Goal: Task Accomplishment & Management: Manage account settings

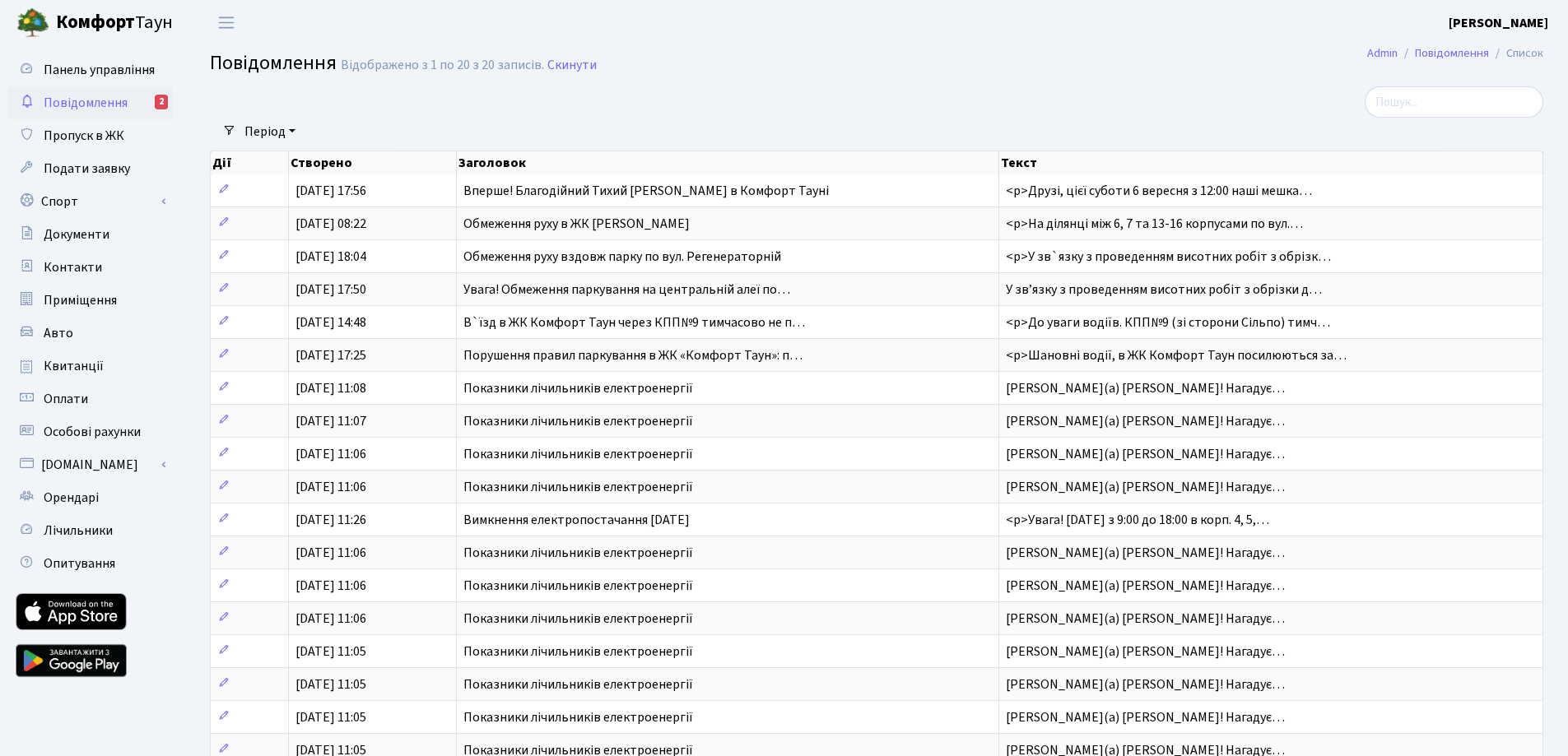
select select "25"
click at [103, 67] on span "Панель управління" at bounding box center [99, 69] width 111 height 18
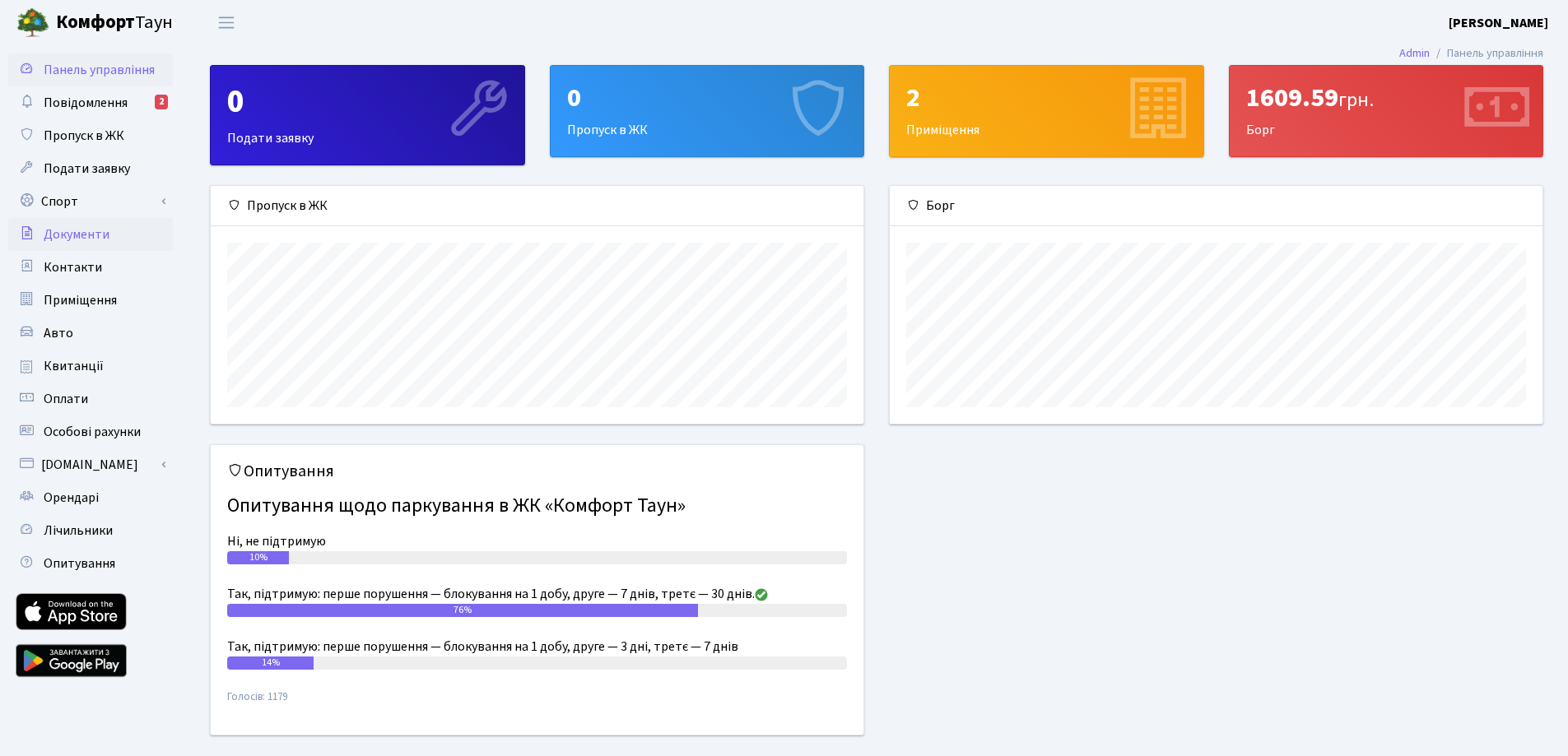
scroll to position [238, 653]
click at [90, 133] on span "Пропуск в ЖК" at bounding box center [84, 135] width 80 height 18
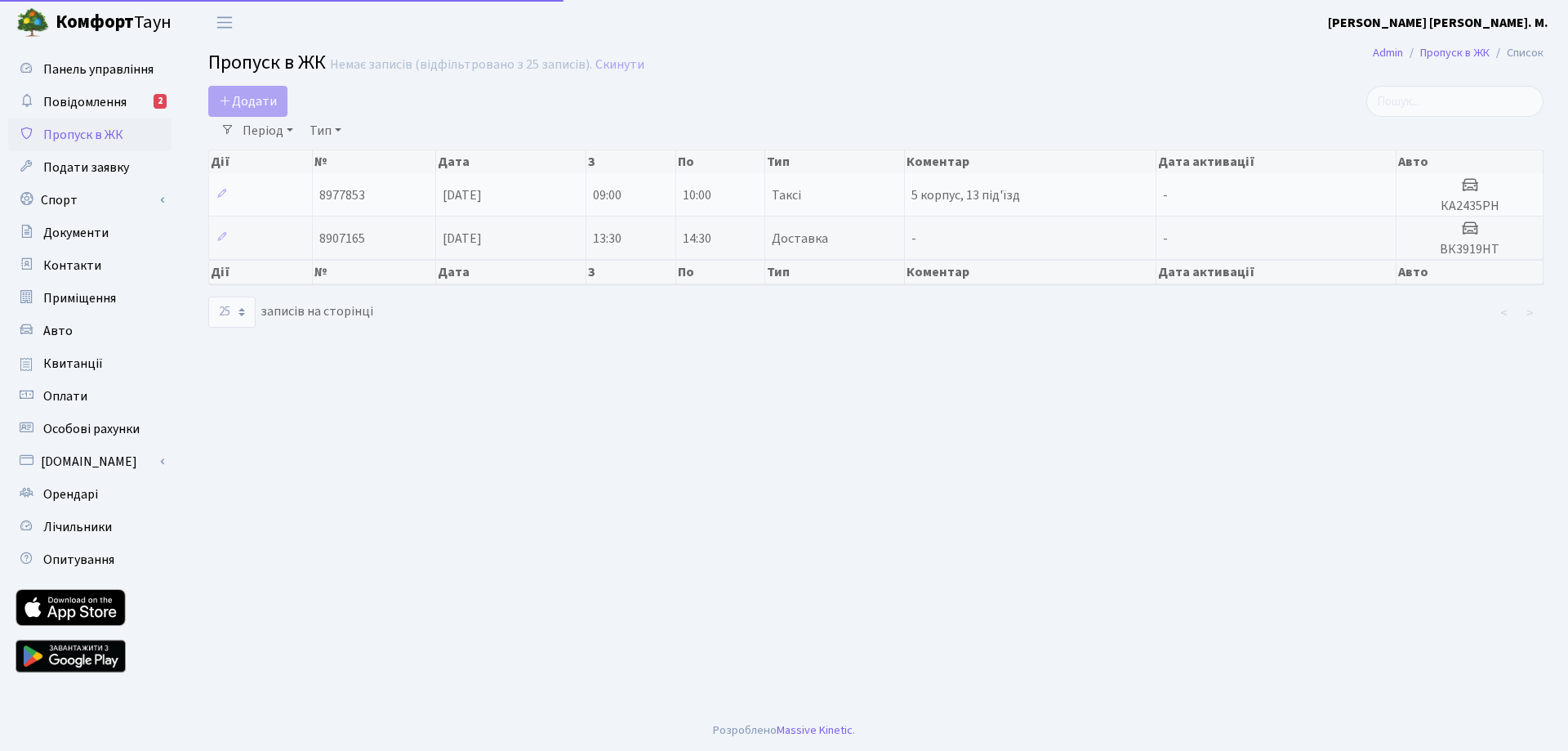
select select "25"
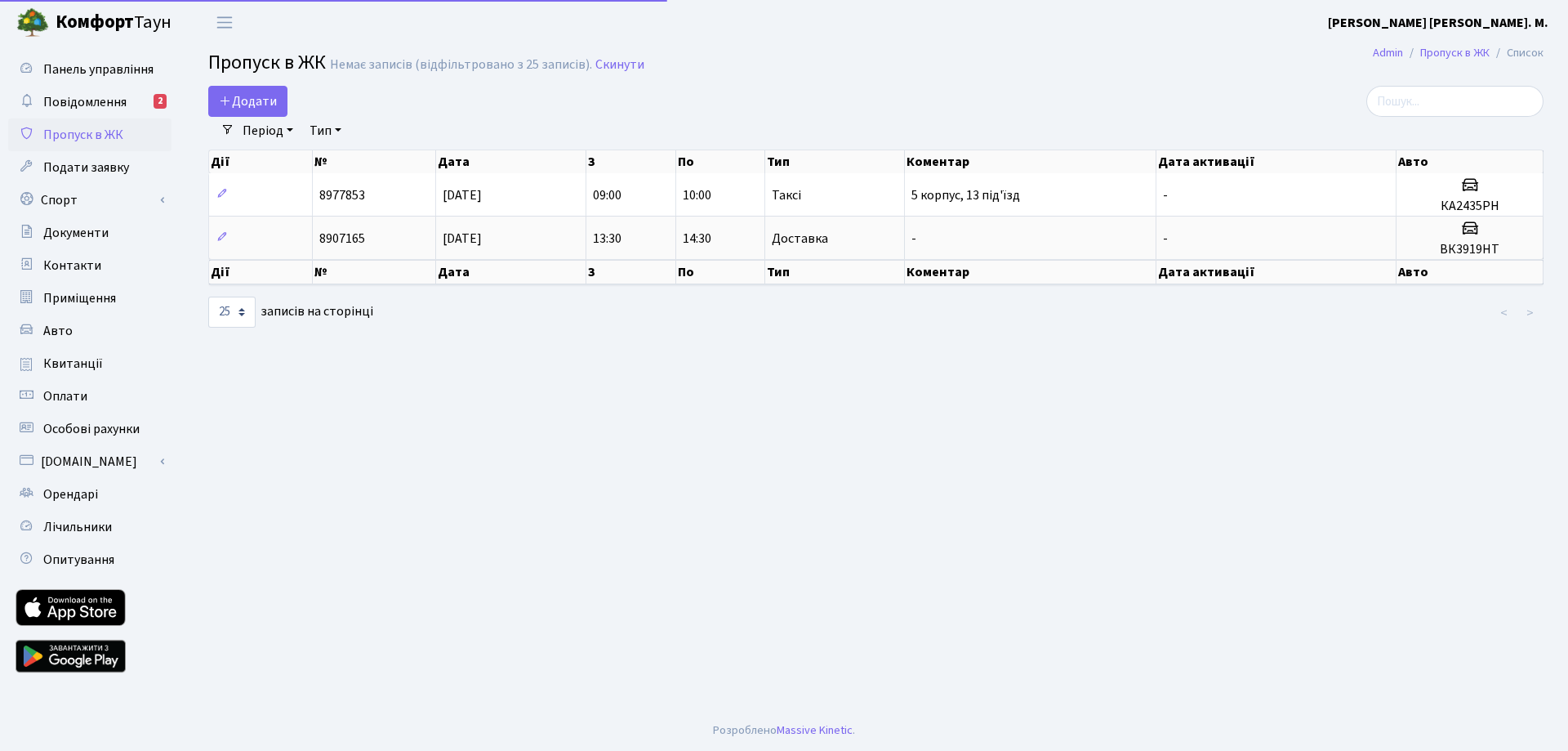
select select "25"
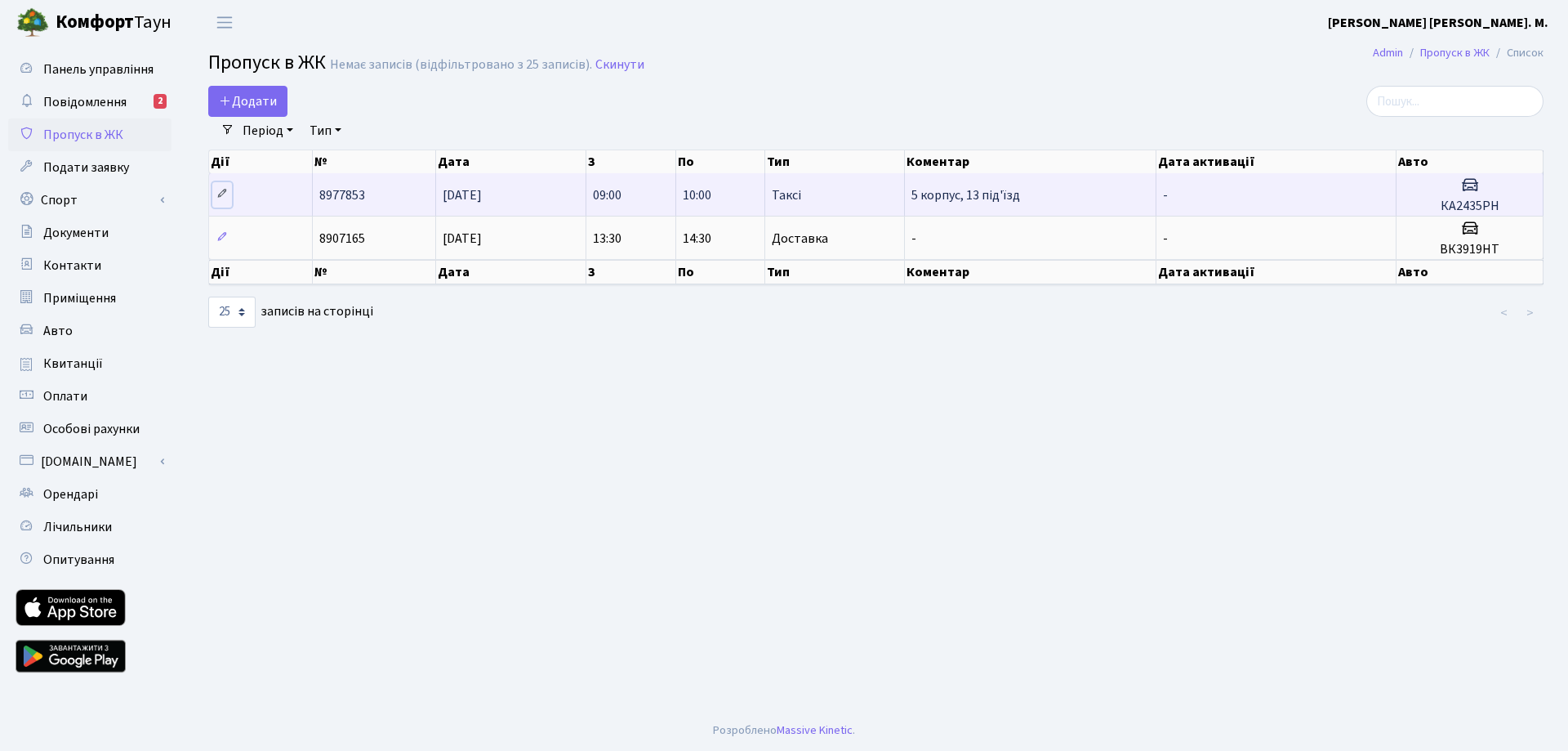
click at [223, 189] on icon at bounding box center [222, 194] width 11 height 11
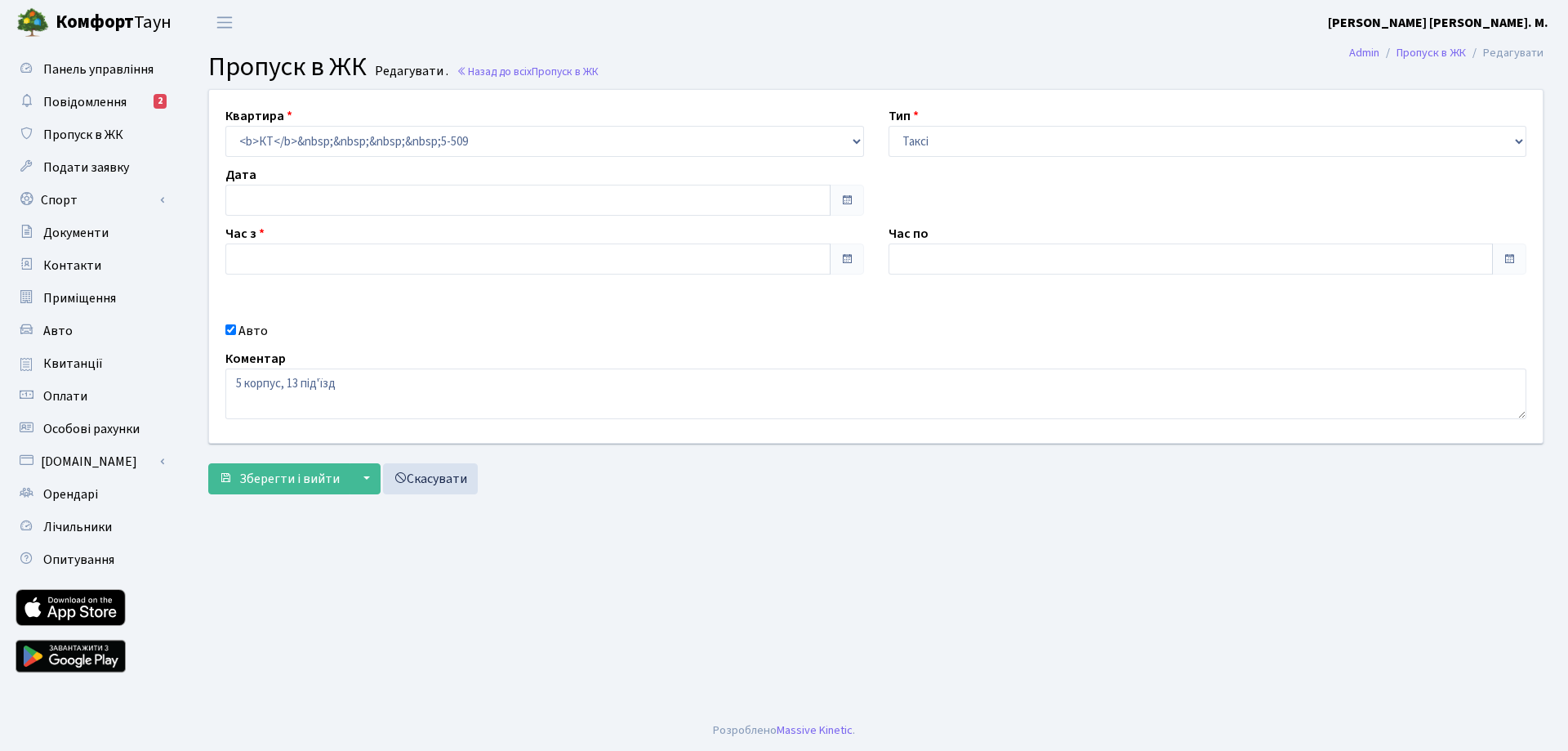
type input "09:00"
type input "10:00"
checkbox input "true"
click at [430, 475] on link "Скасувати" at bounding box center [430, 478] width 95 height 31
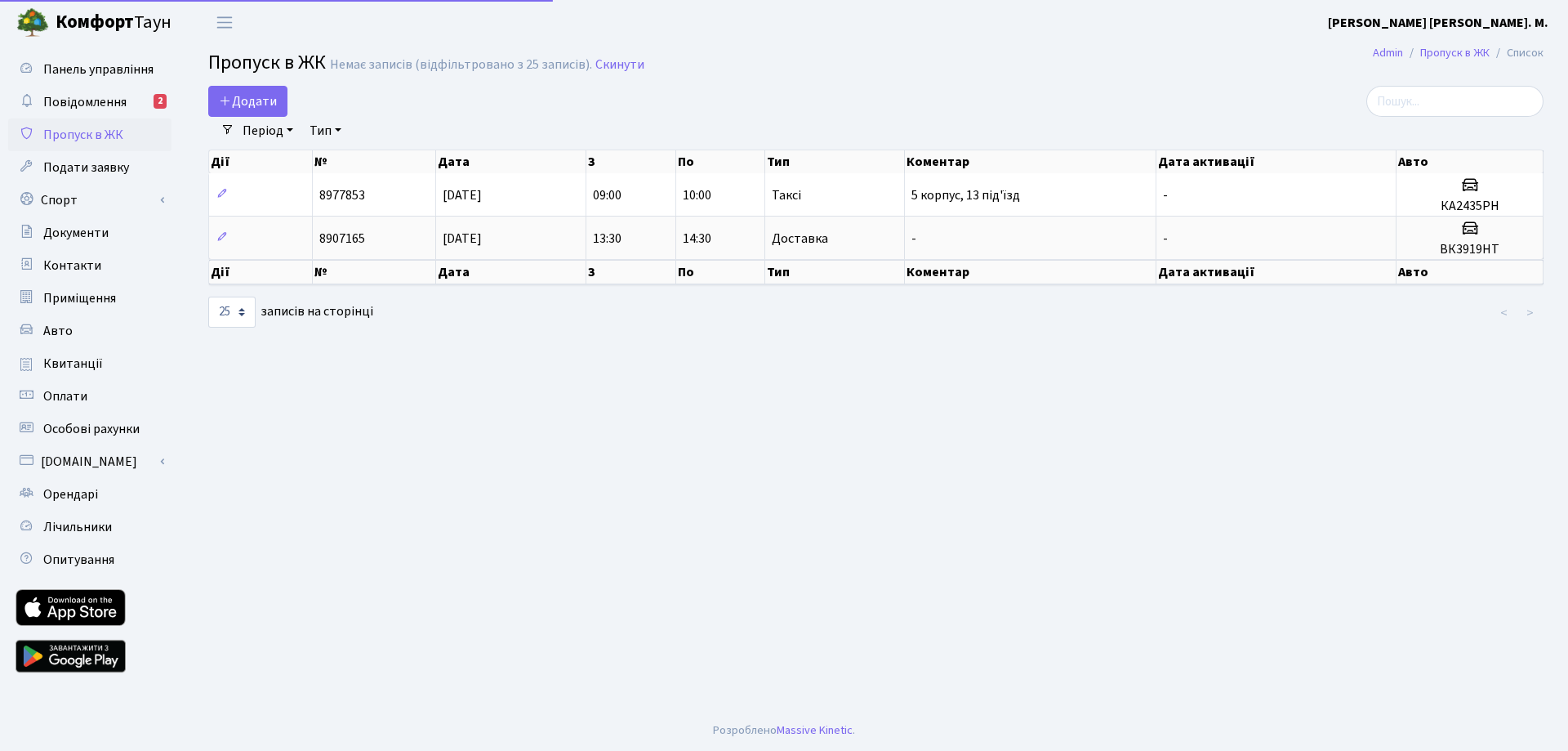
select select "25"
click at [83, 355] on span "Квитанції" at bounding box center [73, 363] width 59 height 18
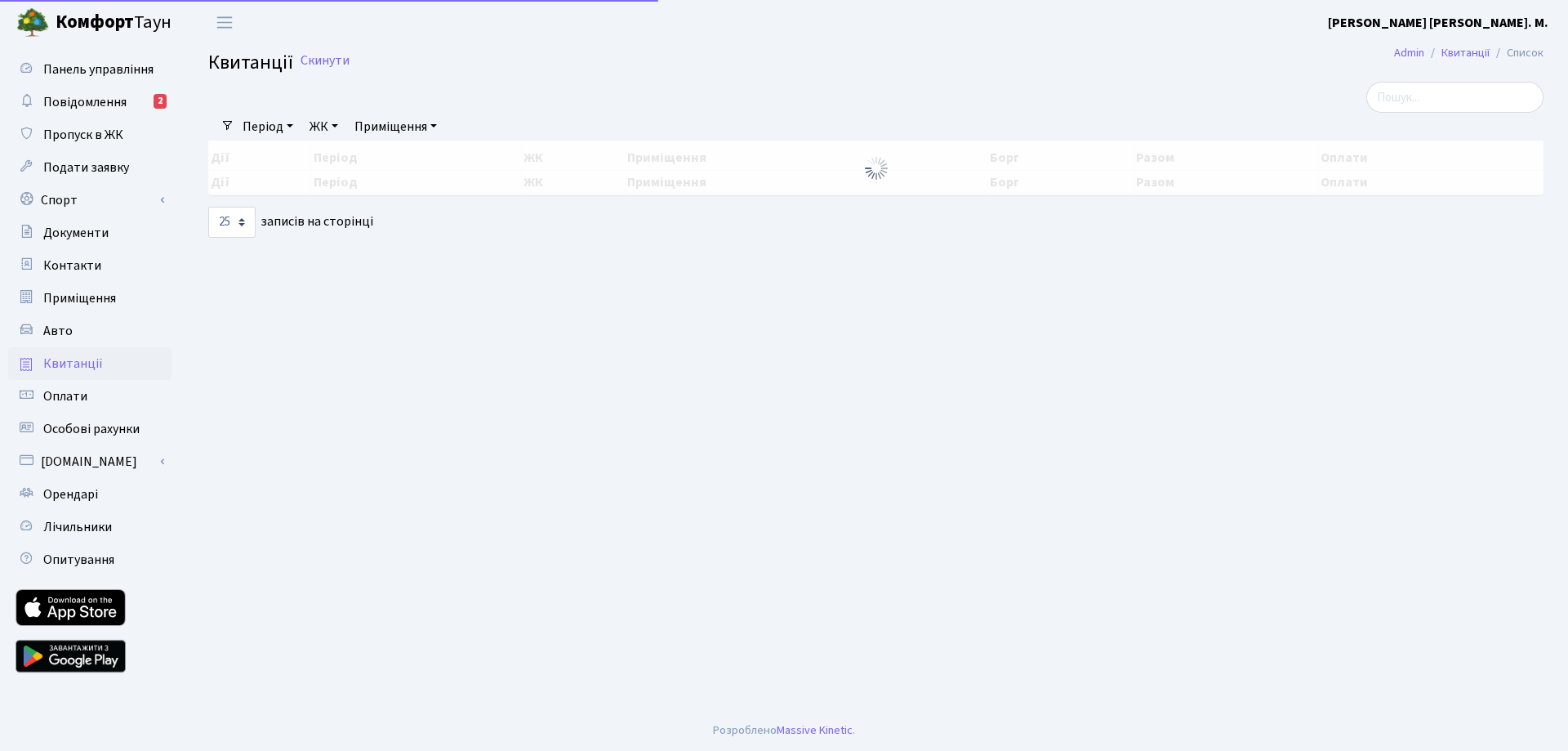
select select "25"
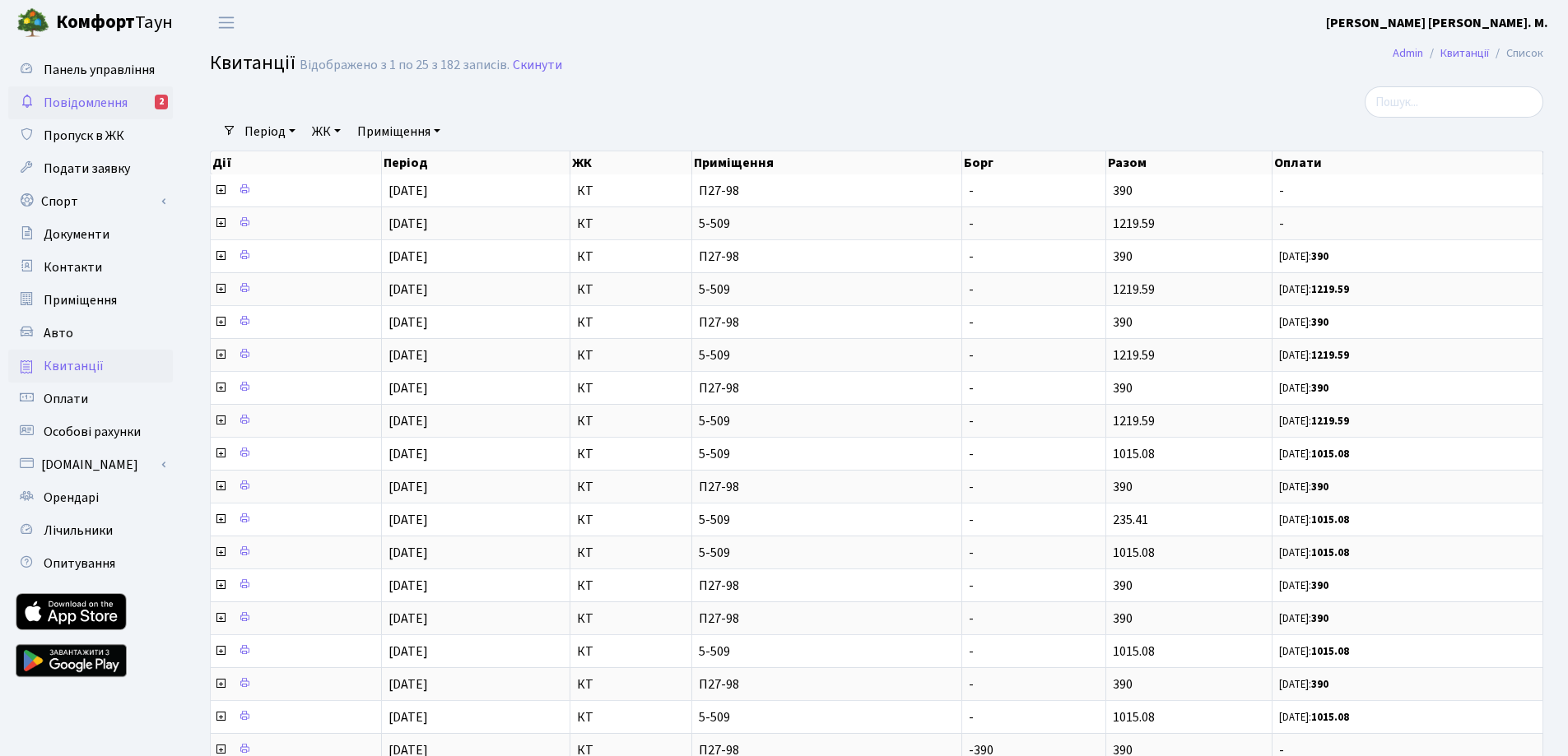
click at [65, 97] on span "Повідомлення" at bounding box center [86, 102] width 84 height 18
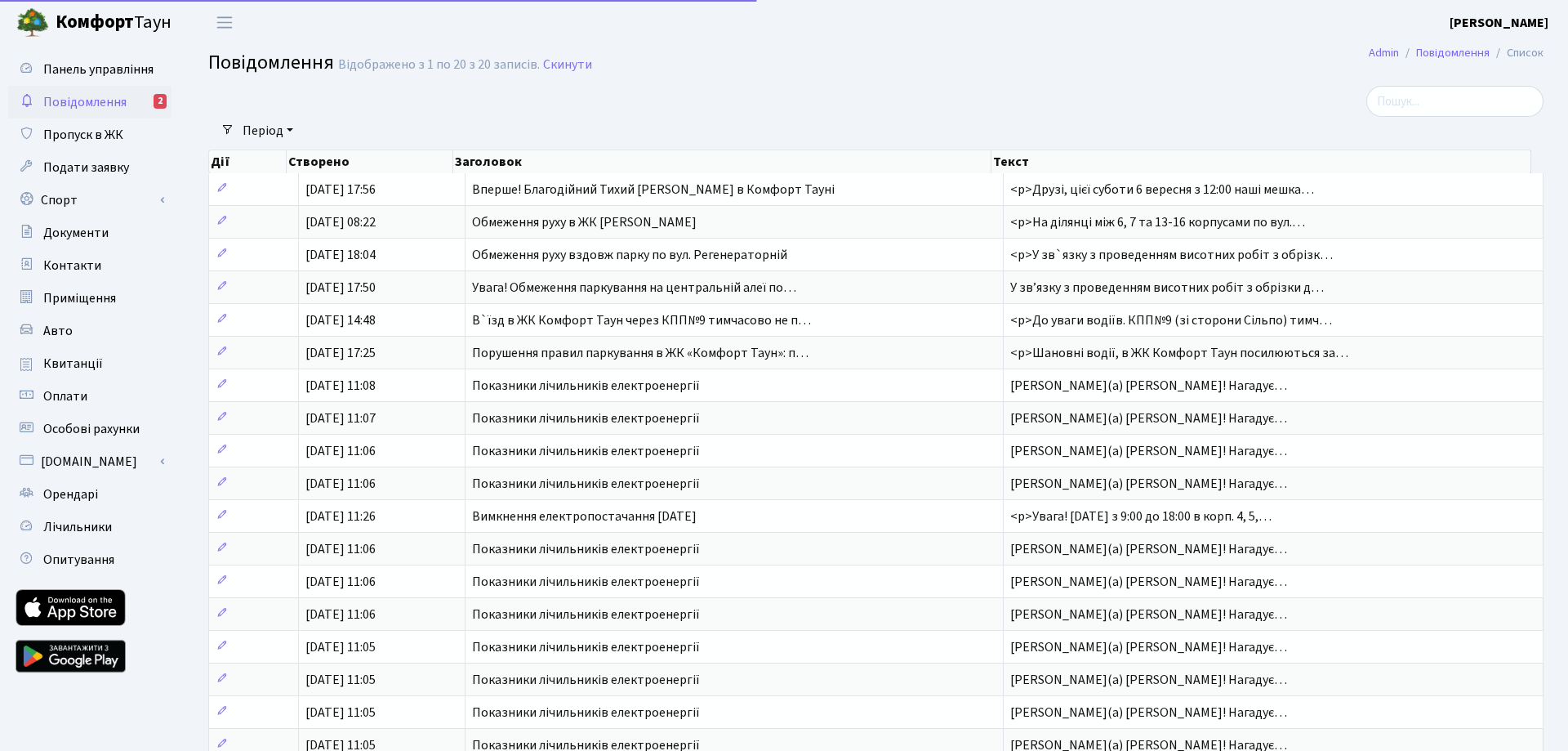
select select "25"
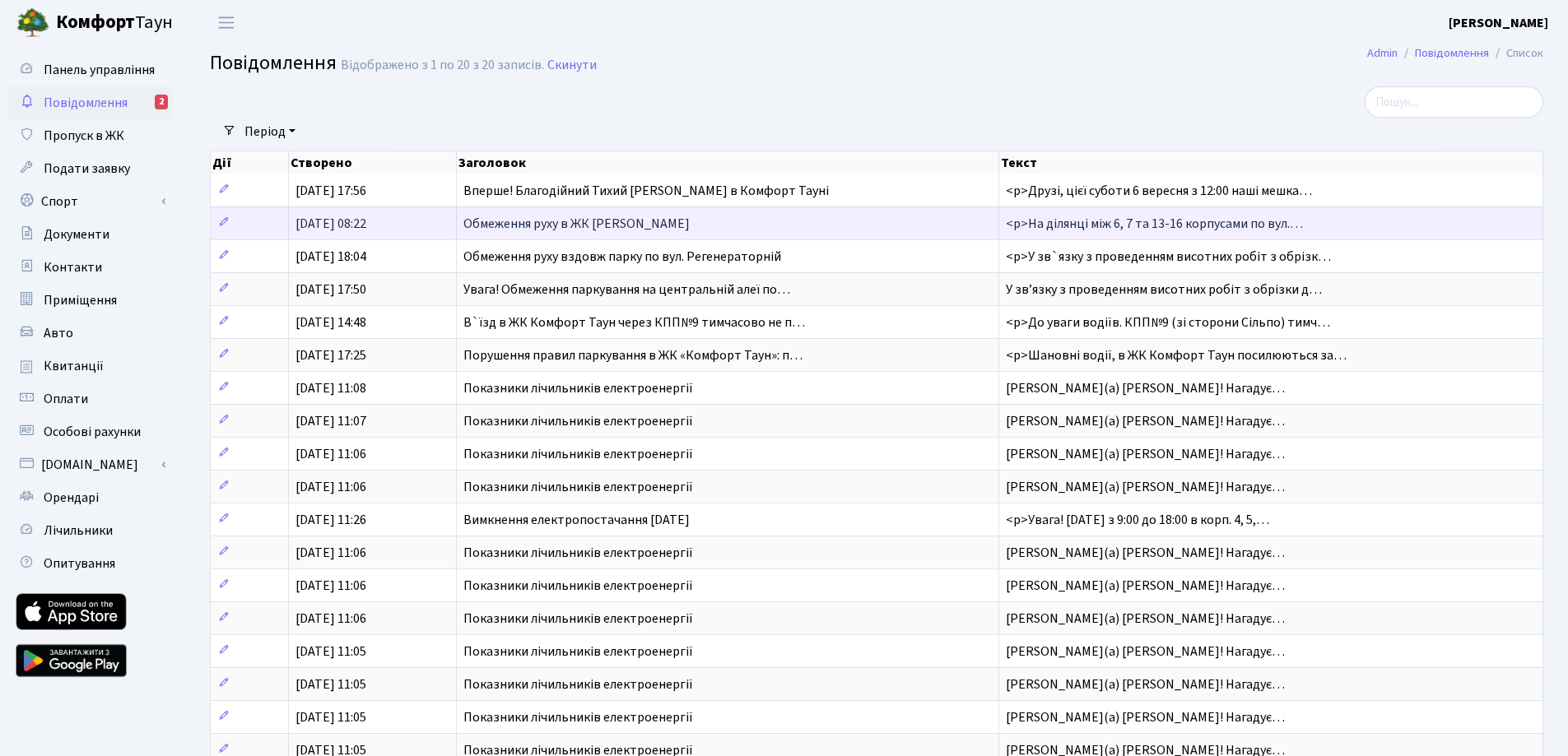
click at [541, 224] on span "Обмеження руху в ЖК [PERSON_NAME]" at bounding box center [576, 223] width 226 height 18
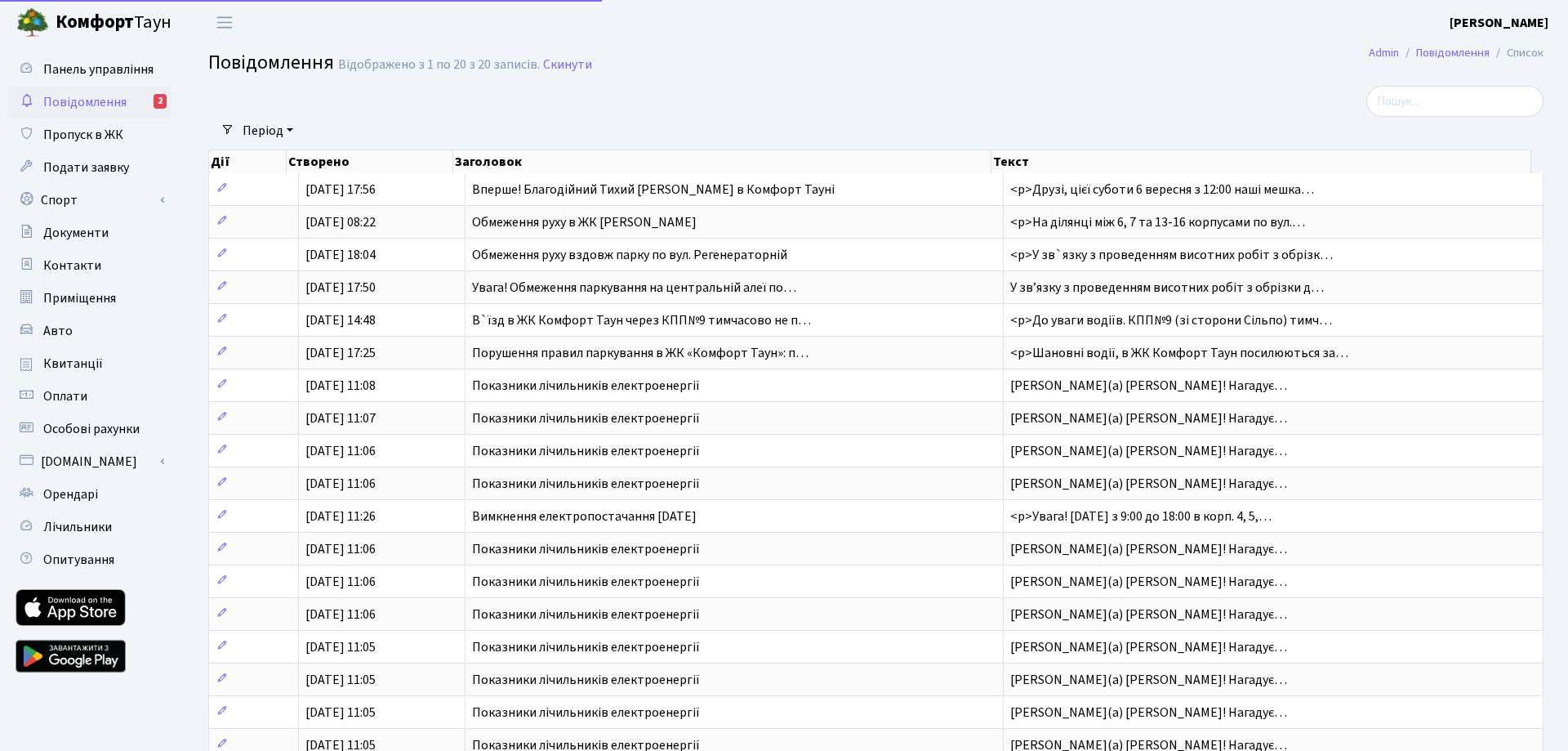
select select "25"
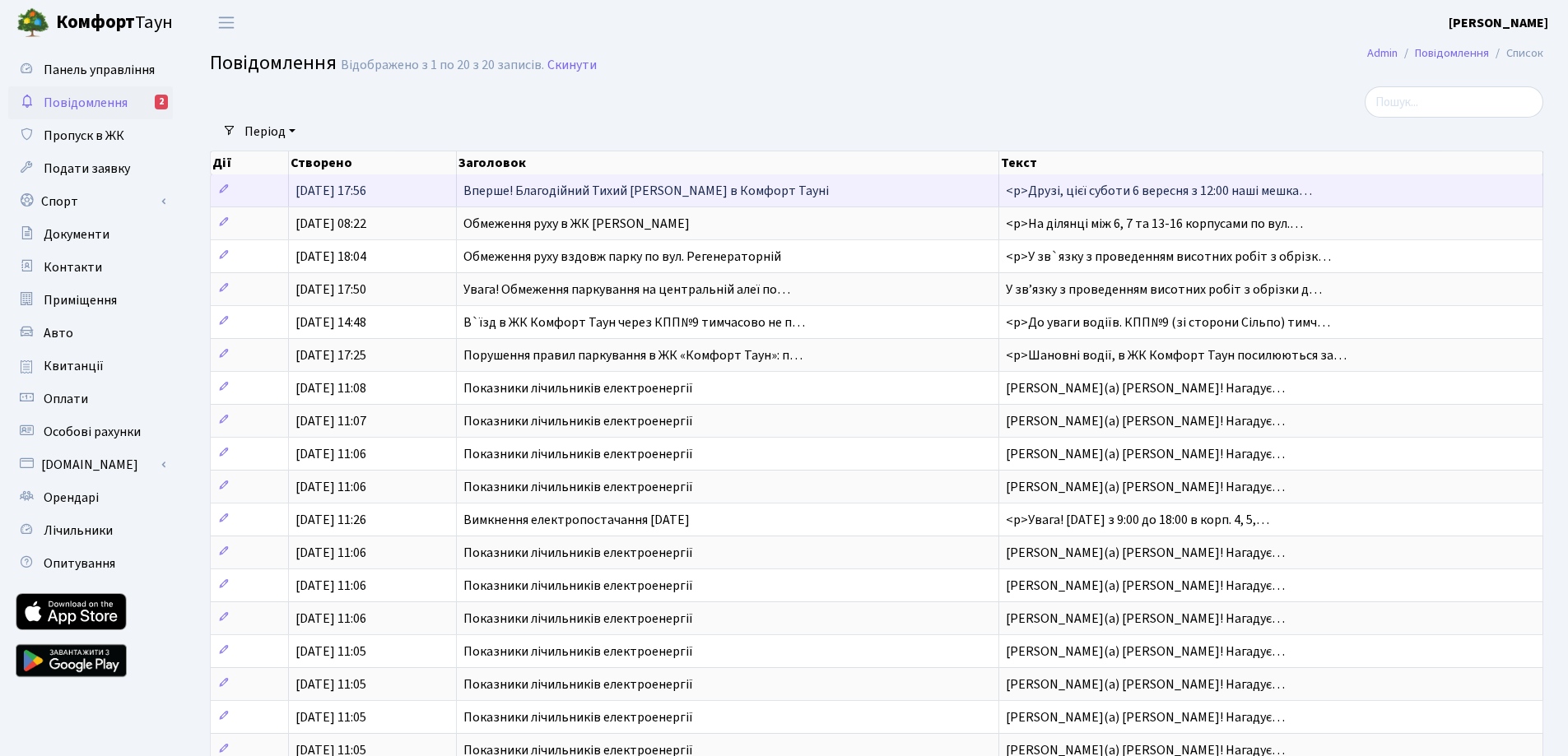
click at [346, 190] on span "[DATE] 17:56" at bounding box center [331, 190] width 71 height 18
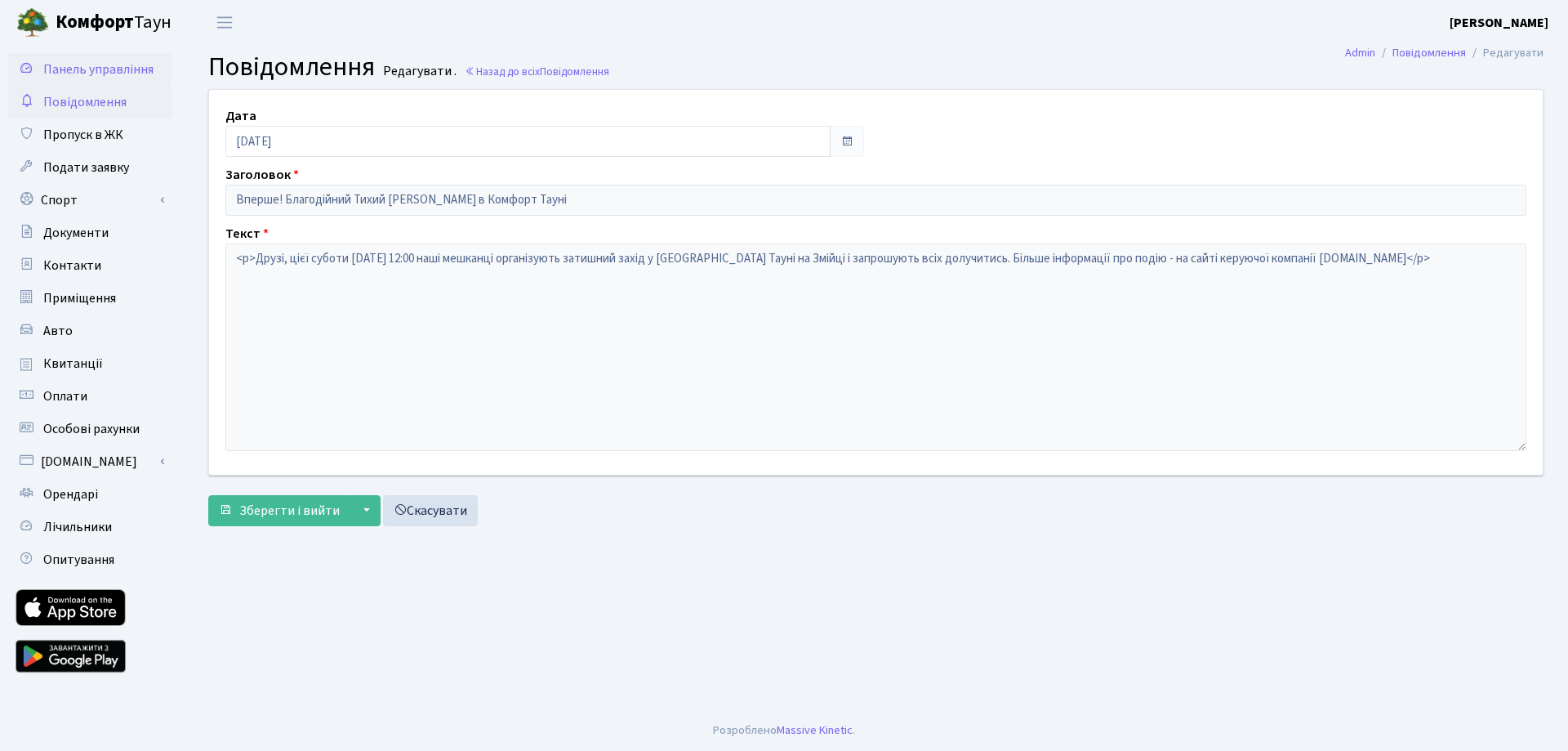
click at [81, 70] on span "Панель управління" at bounding box center [98, 69] width 110 height 18
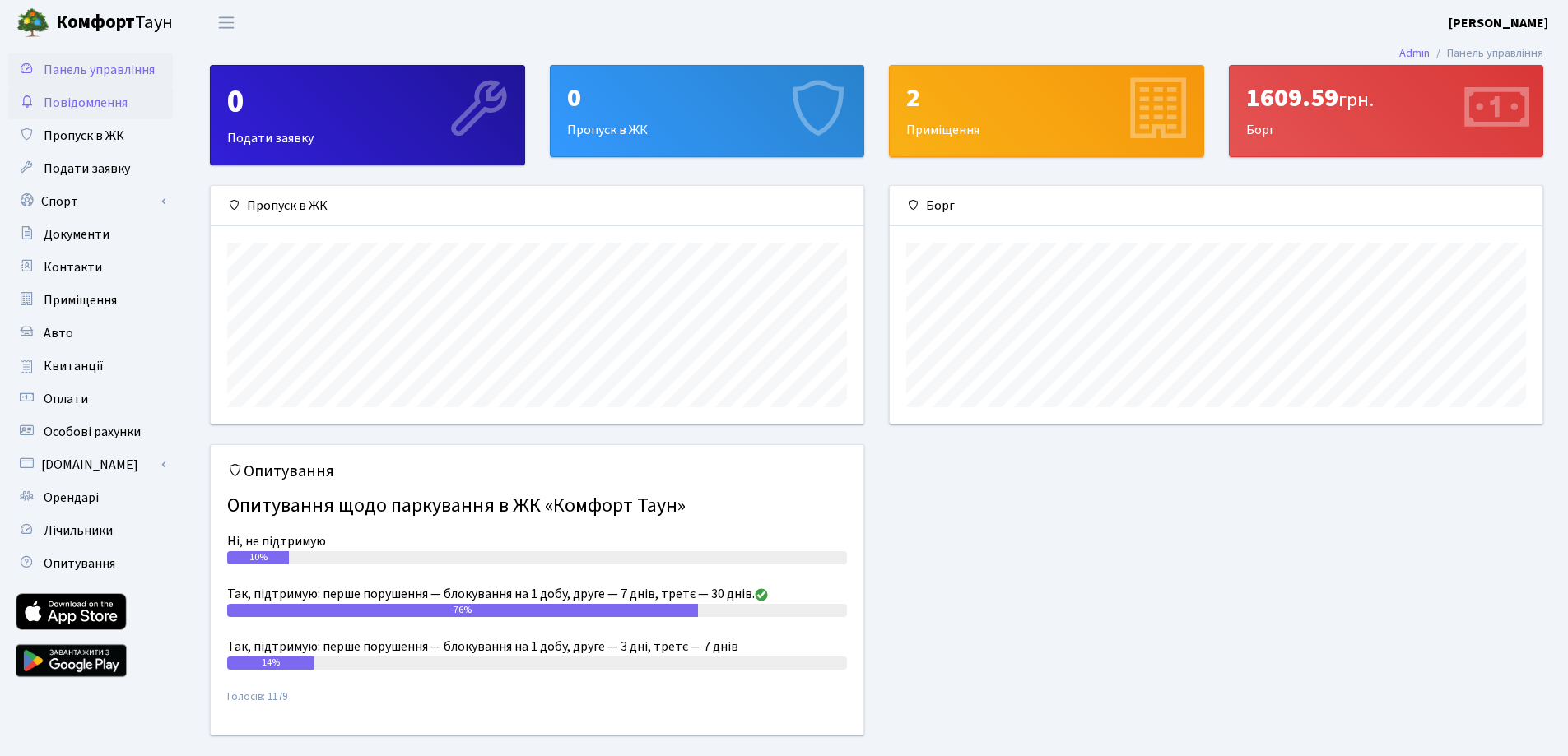
scroll to position [40, 0]
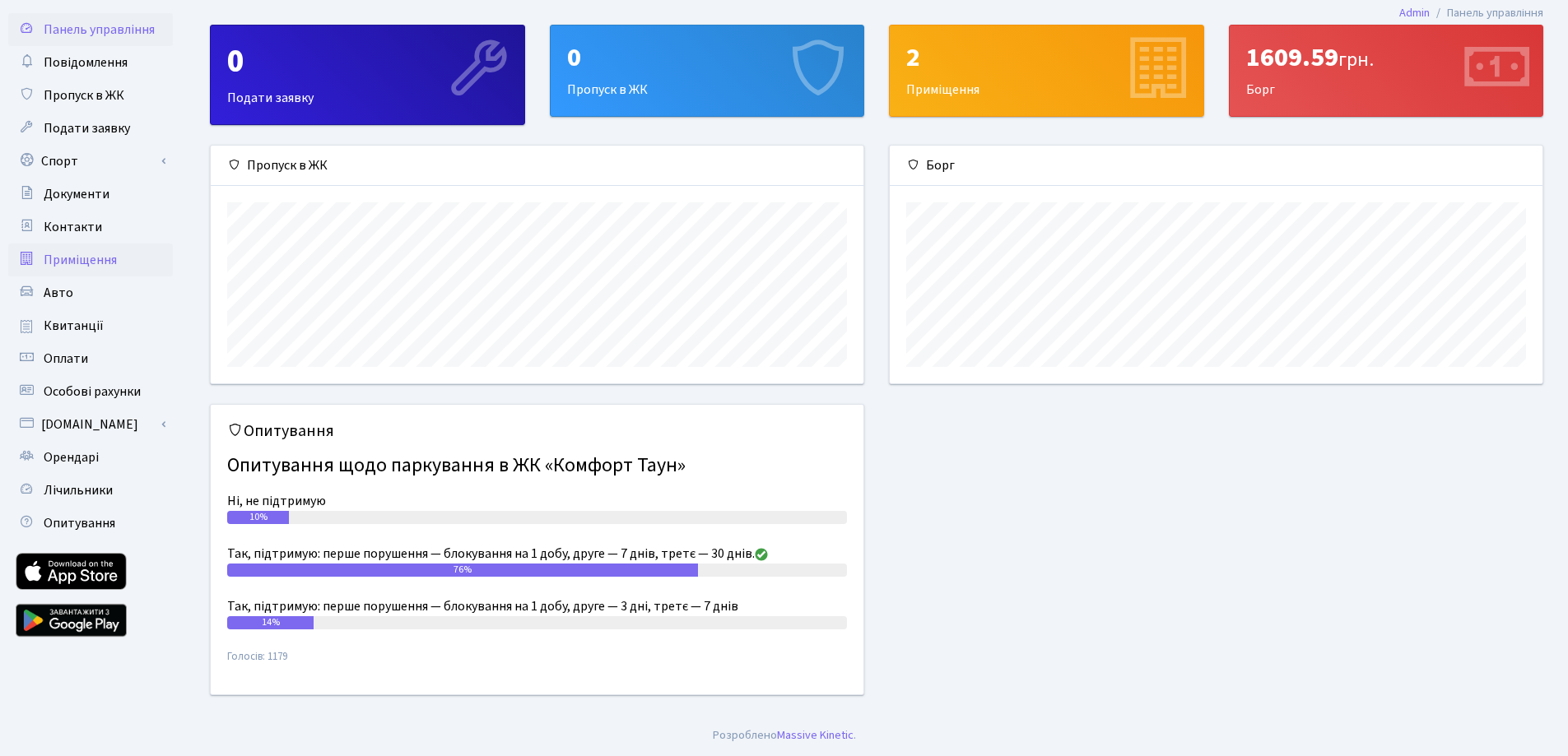
click at [95, 251] on span "Приміщення" at bounding box center [80, 259] width 73 height 18
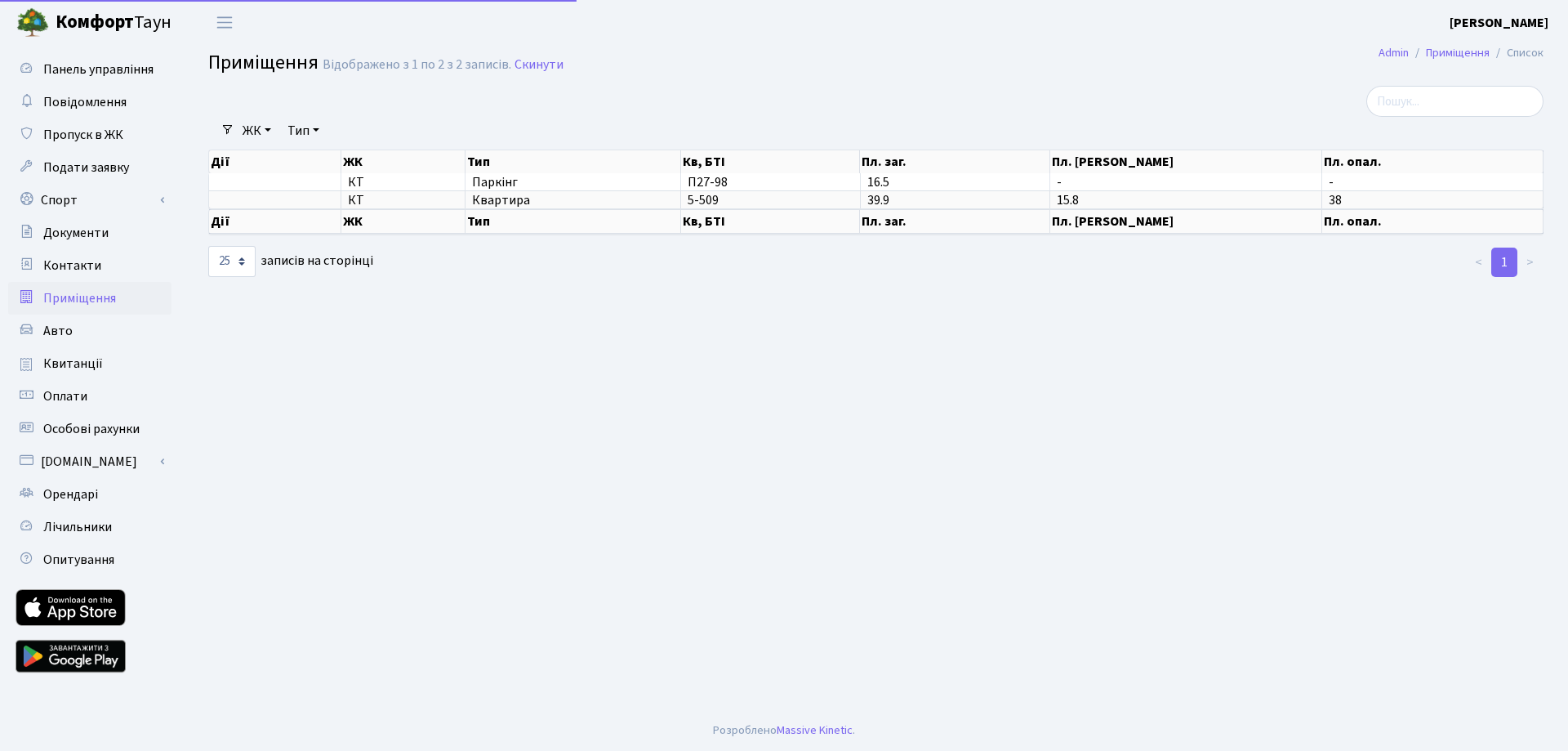
select select "25"
click at [75, 72] on span "Панель управління" at bounding box center [98, 69] width 110 height 18
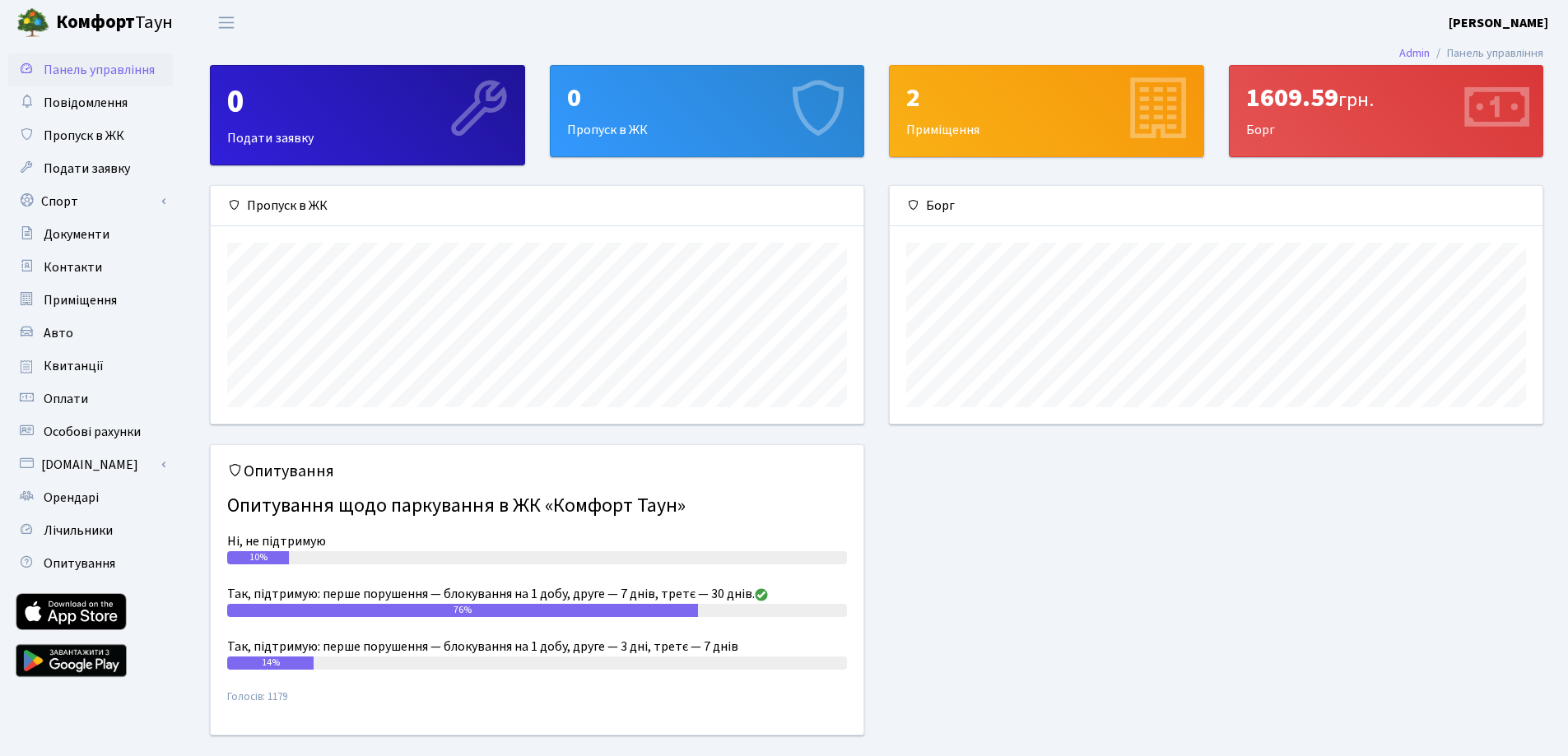
scroll to position [238, 653]
click at [98, 142] on span "Пропуск в ЖК" at bounding box center [84, 135] width 80 height 18
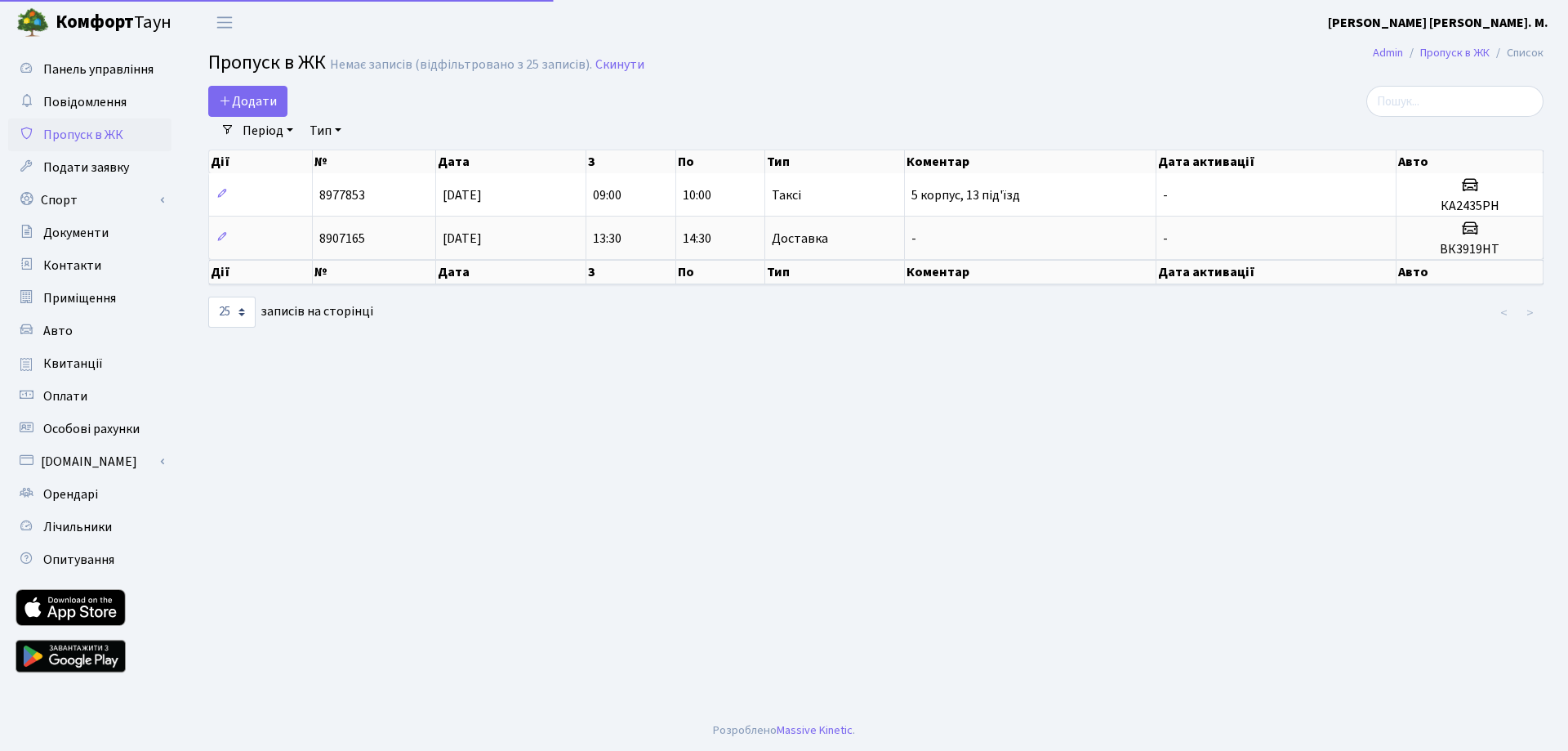
select select "25"
click at [628, 64] on link "Скинути" at bounding box center [620, 65] width 49 height 16
select select "25"
click at [65, 492] on span "Орендарі" at bounding box center [70, 494] width 55 height 18
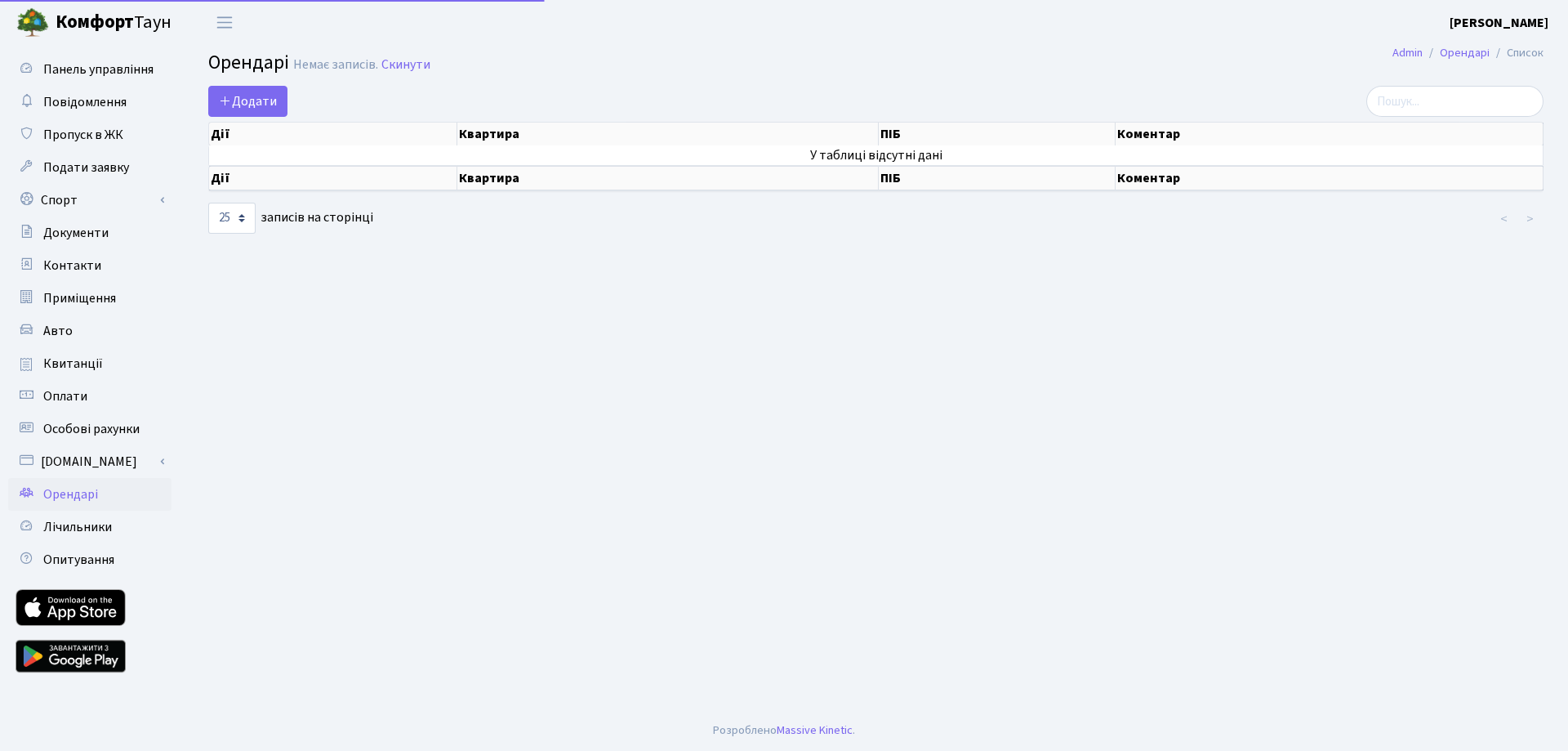
select select "25"
click at [63, 330] on span "Авто" at bounding box center [58, 330] width 30 height 18
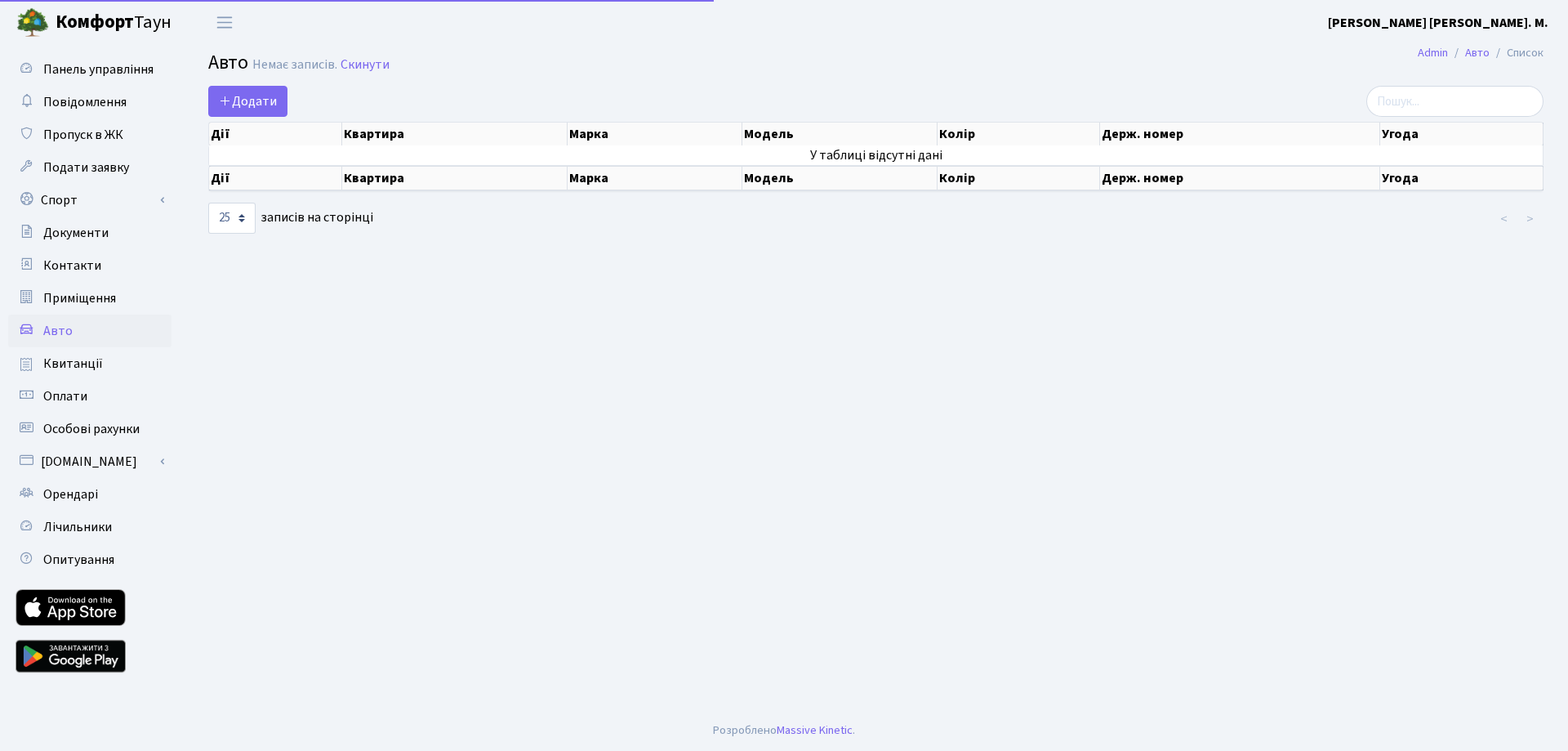
select select "25"
click at [75, 363] on span "Квитанції" at bounding box center [73, 363] width 59 height 18
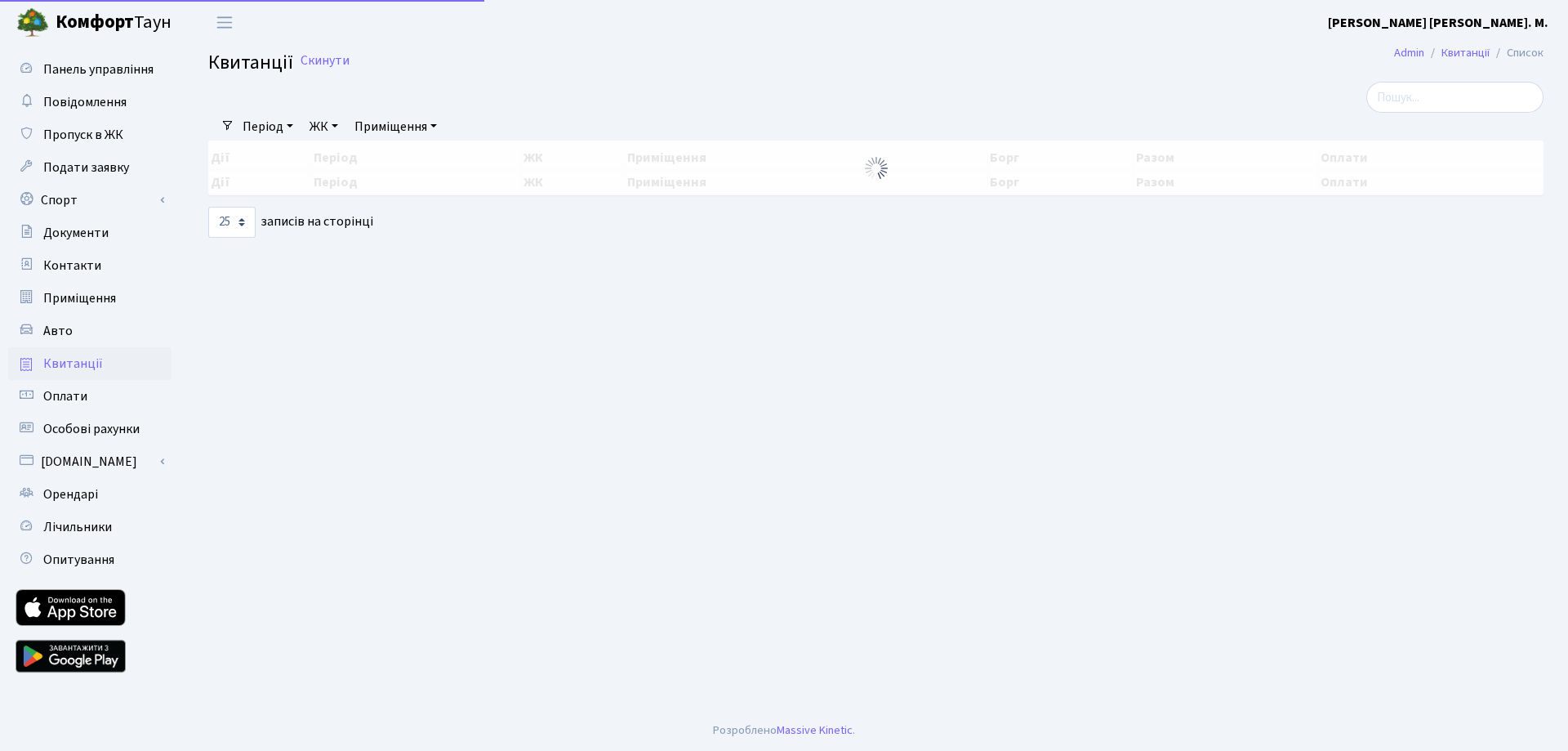
select select "25"
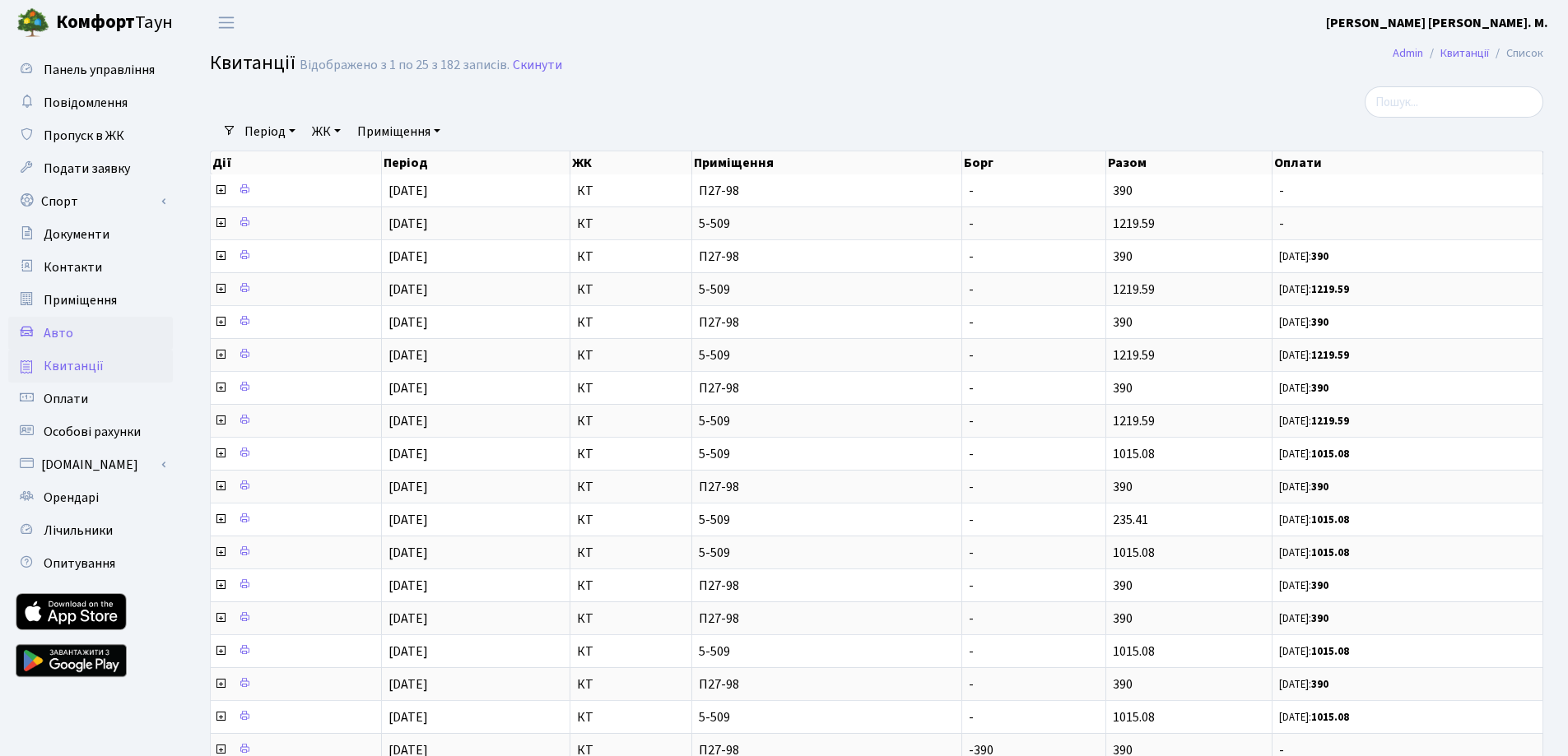
click at [50, 331] on span "Авто" at bounding box center [59, 332] width 30 height 18
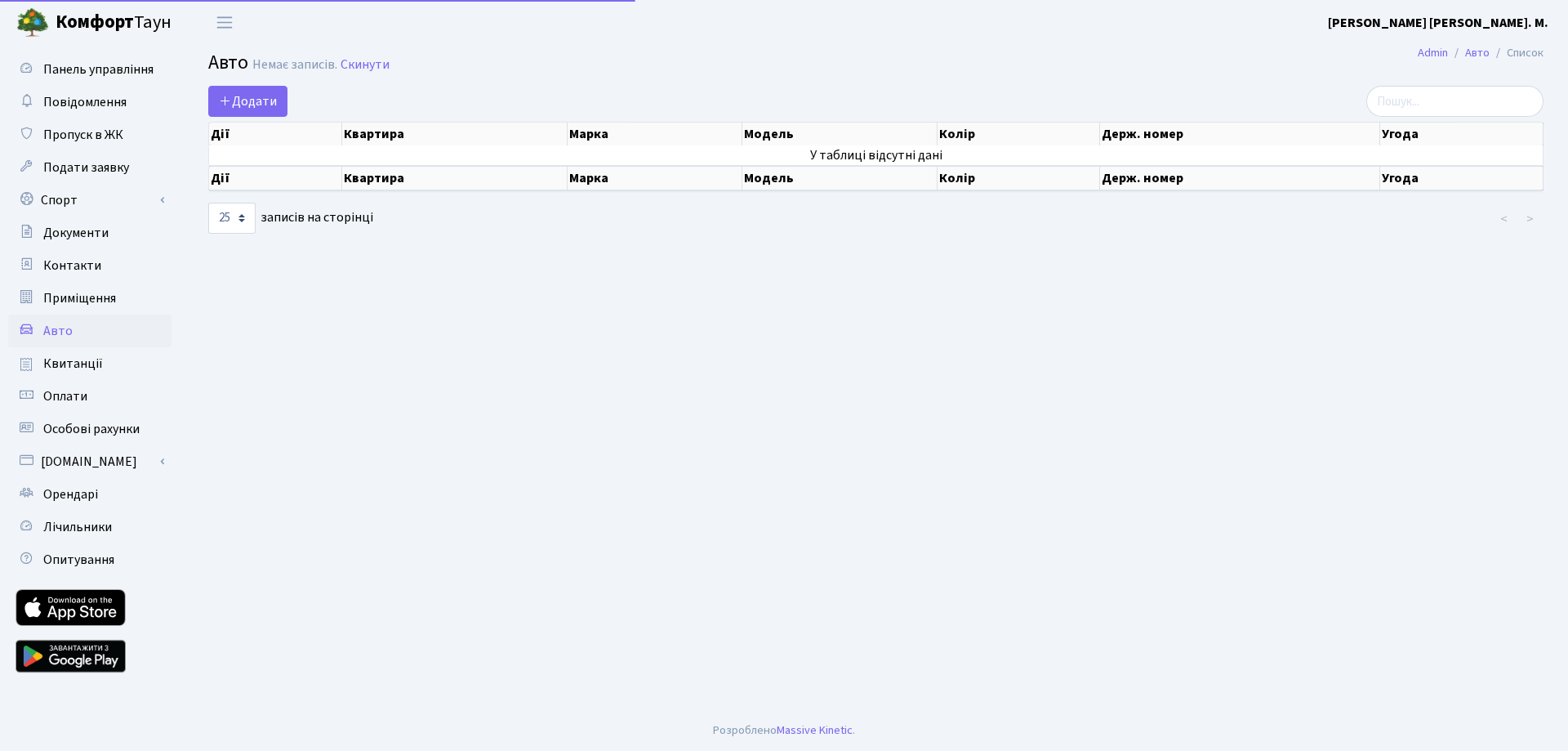
select select "25"
click at [71, 294] on span "Приміщення" at bounding box center [80, 298] width 72 height 18
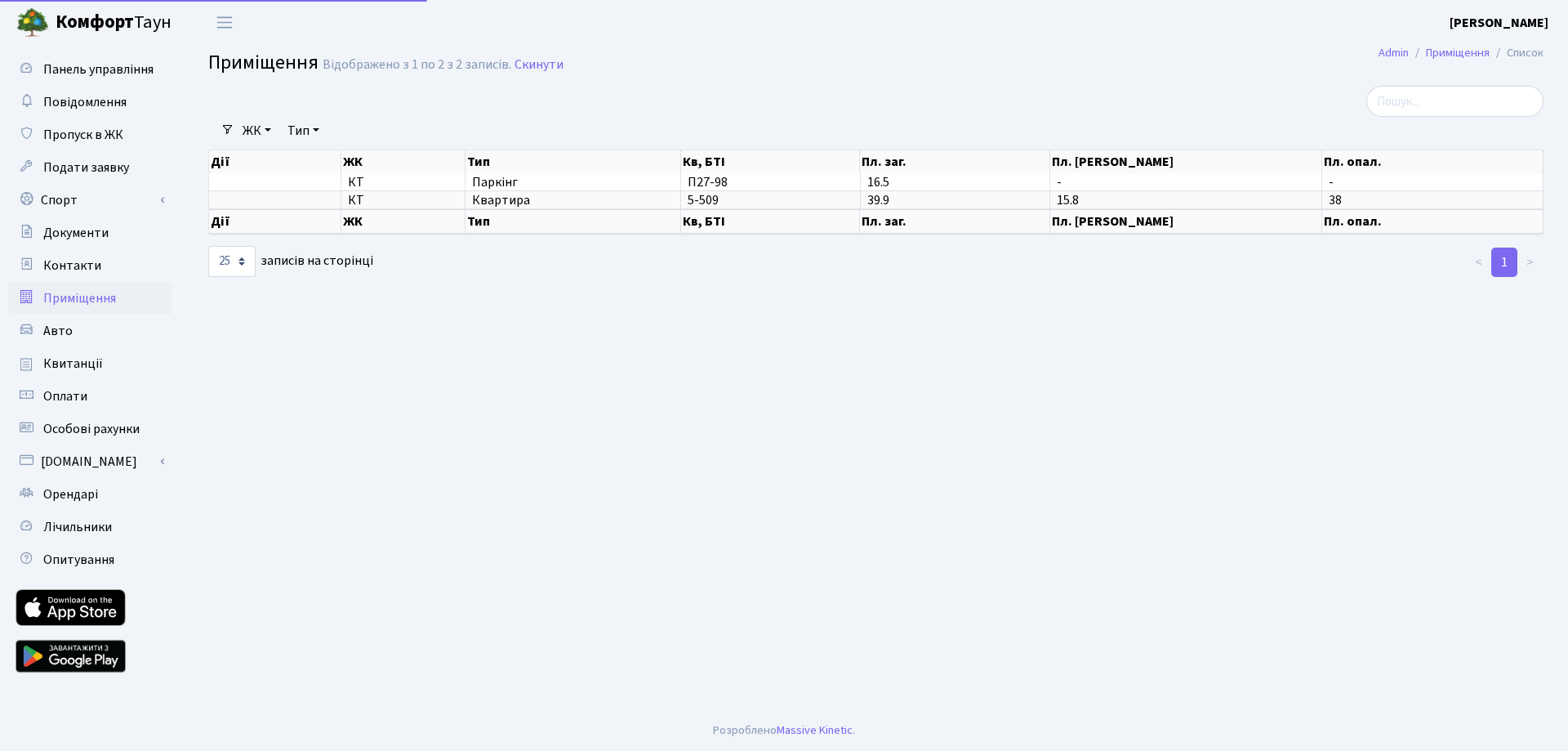
select select "25"
click at [79, 265] on span "Контакти" at bounding box center [72, 265] width 58 height 18
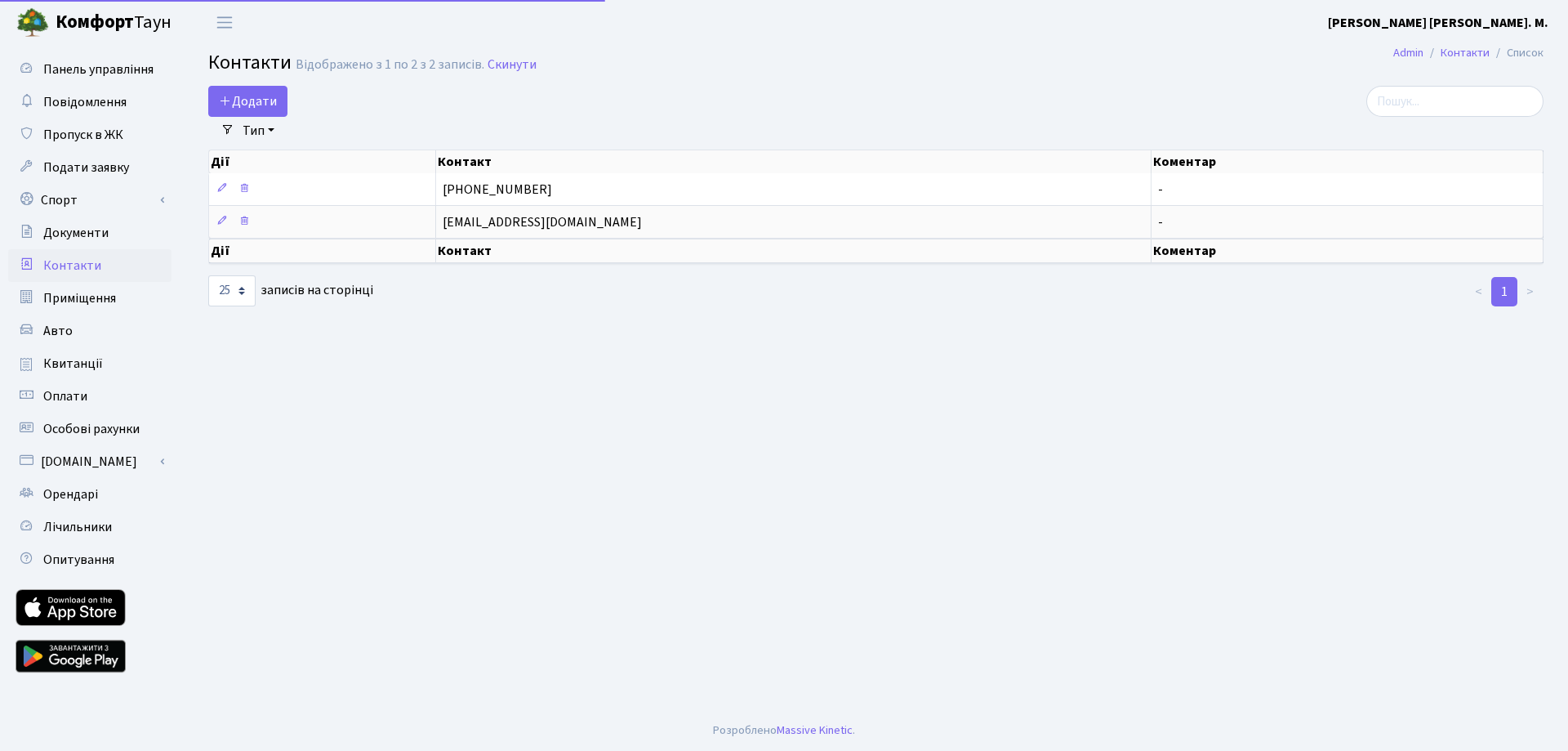
select select "25"
click at [82, 228] on span "Документи" at bounding box center [76, 232] width 66 height 18
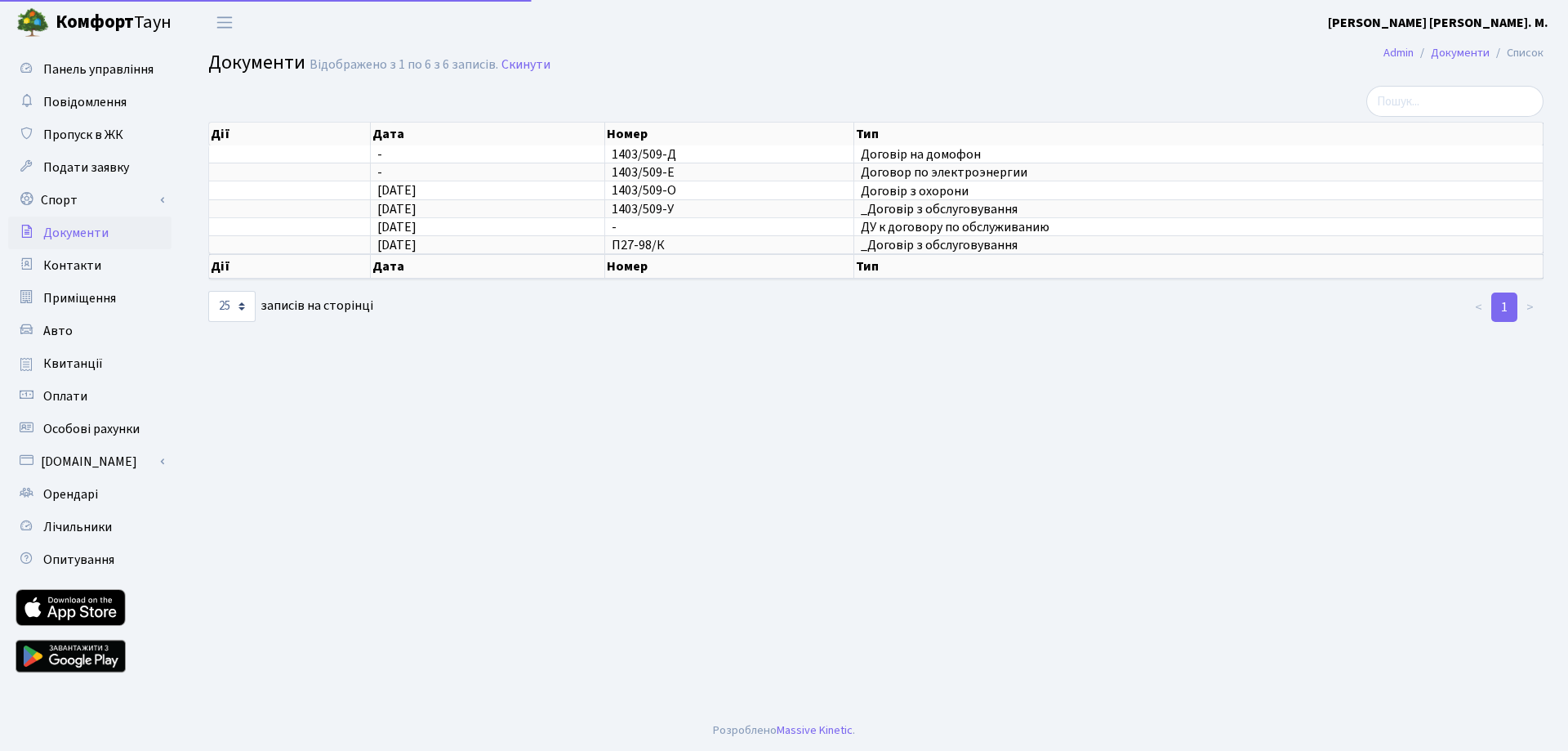
select select "25"
click at [66, 206] on link "Спорт" at bounding box center [90, 199] width 163 height 32
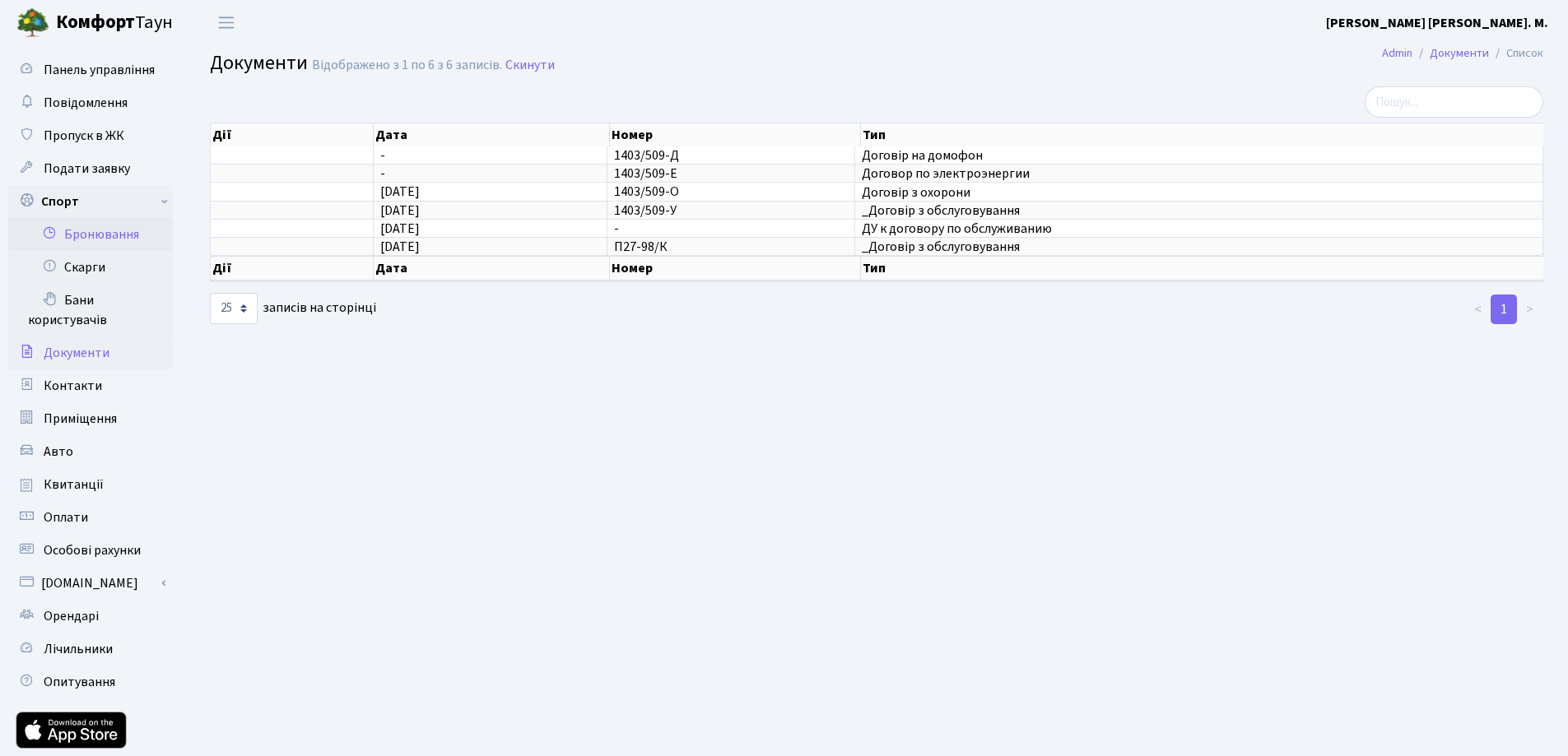
click at [92, 232] on link "Бронювання" at bounding box center [91, 234] width 164 height 33
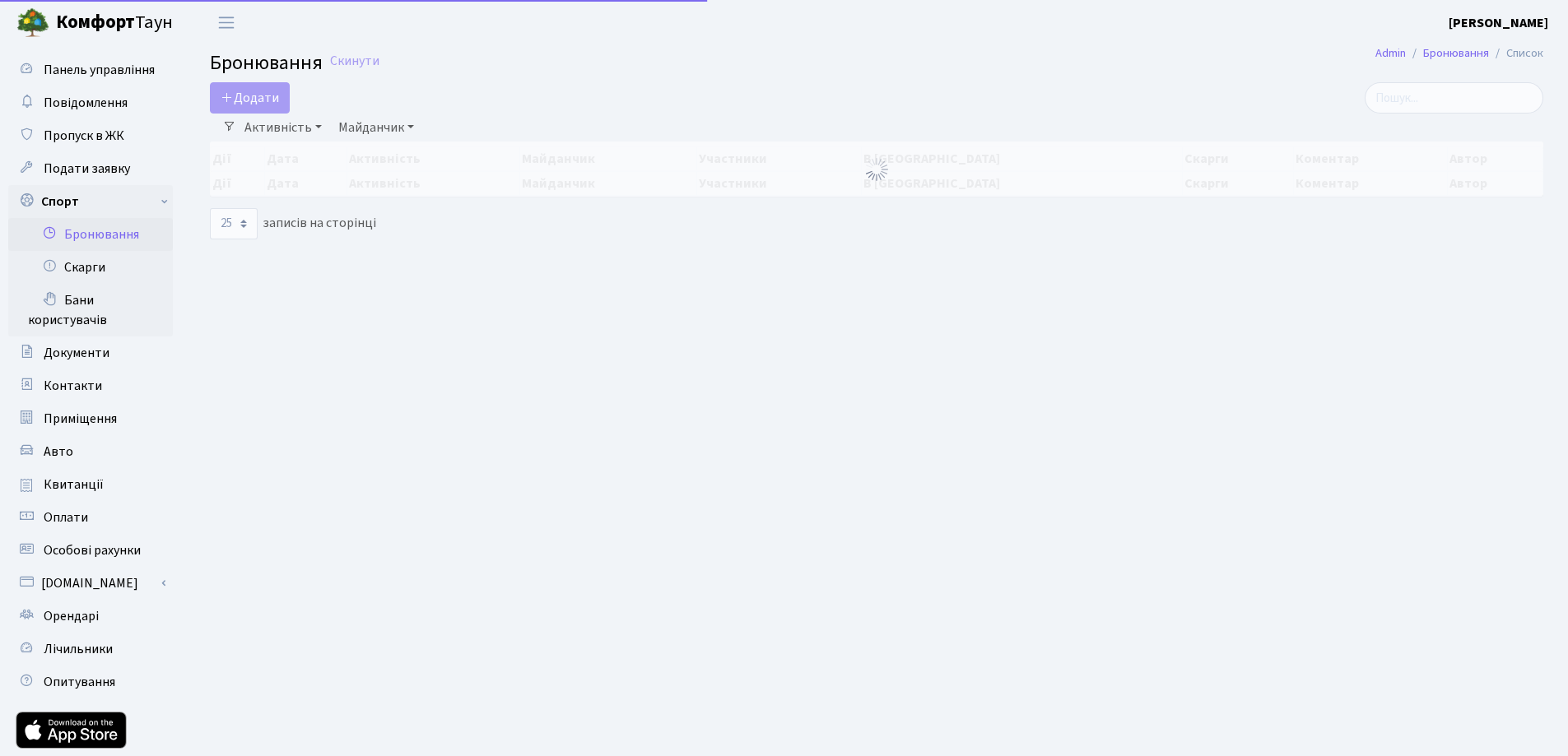
select select "25"
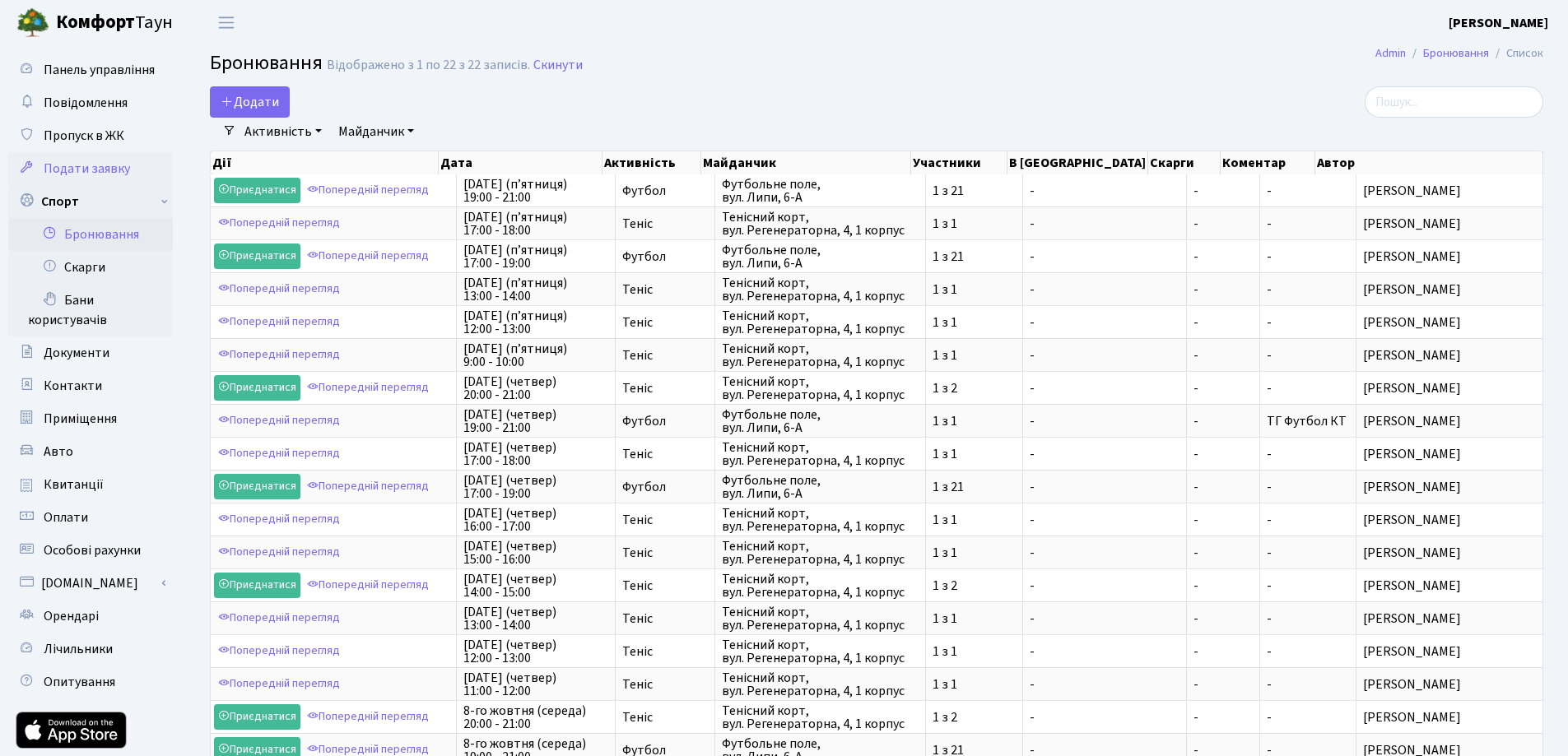
click at [97, 165] on span "Подати заявку" at bounding box center [87, 168] width 87 height 18
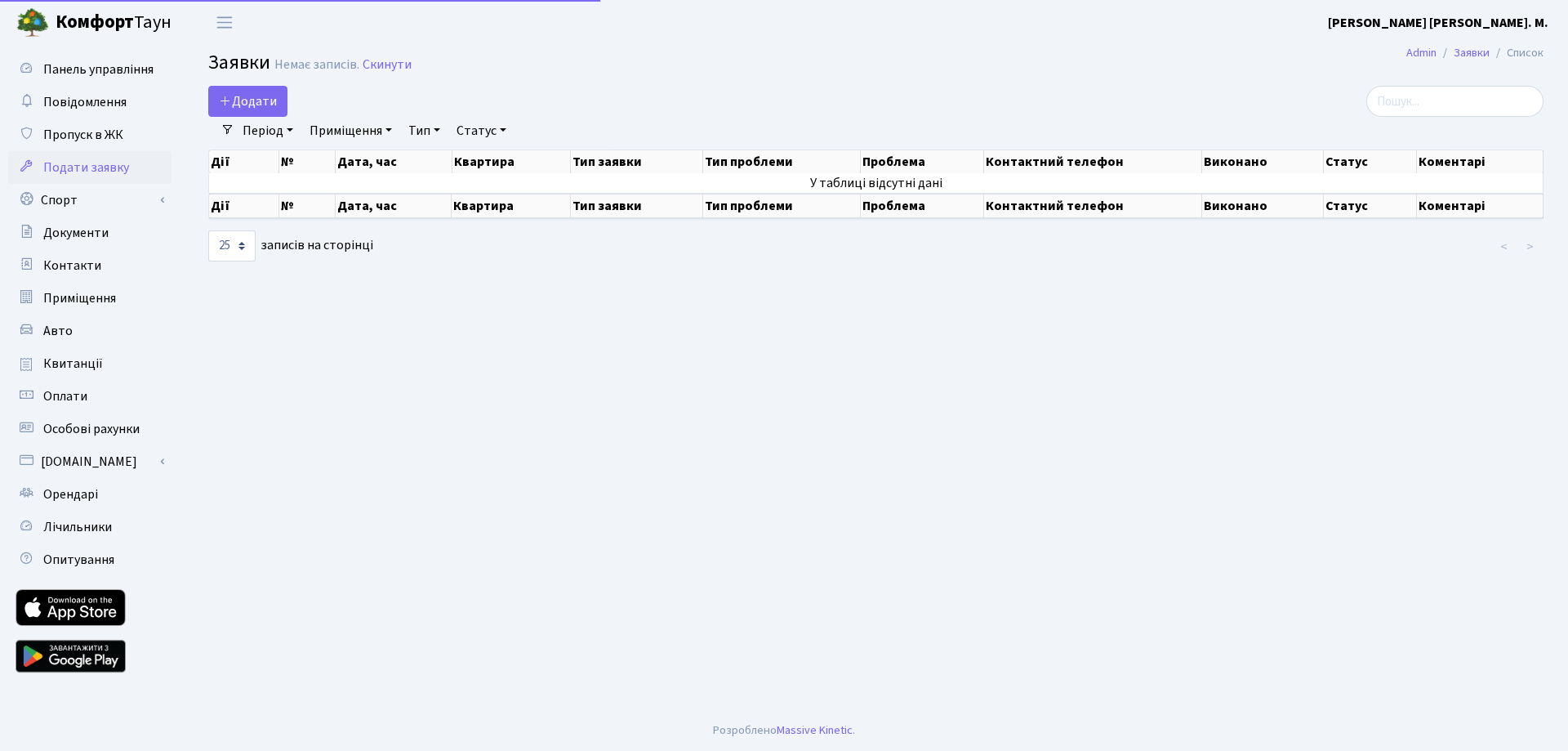
select select "25"
click at [96, 138] on span "Пропуск в ЖК" at bounding box center [83, 134] width 80 height 18
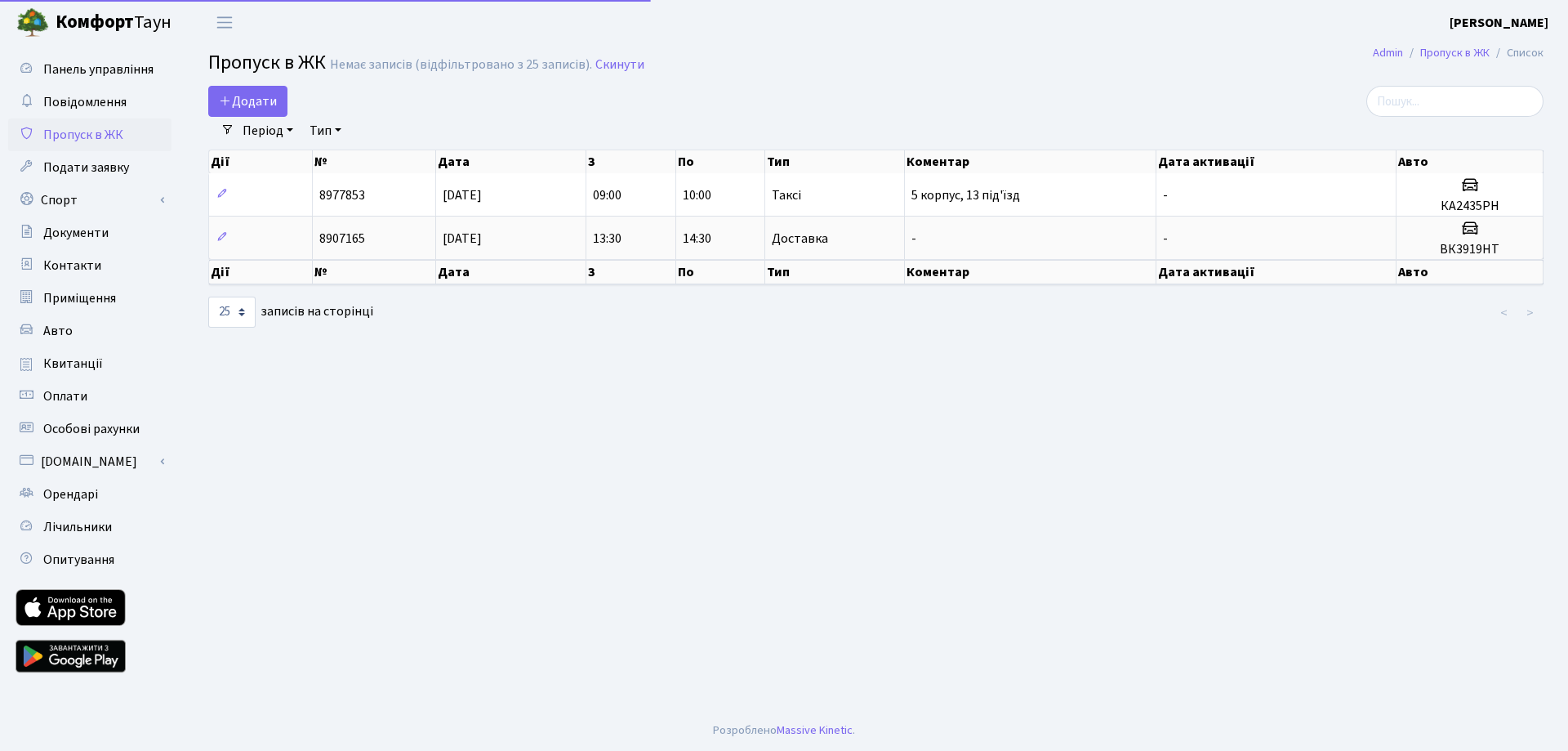
select select "25"
drag, startPoint x: 223, startPoint y: 189, endPoint x: 475, endPoint y: 389, distance: 321.7
click at [475, 389] on main "Admin Пропуск в ЖК Список Пропуск в ЖК Немає записів (відфільтровано з 25 запис…" at bounding box center [876, 376] width 1385 height 665
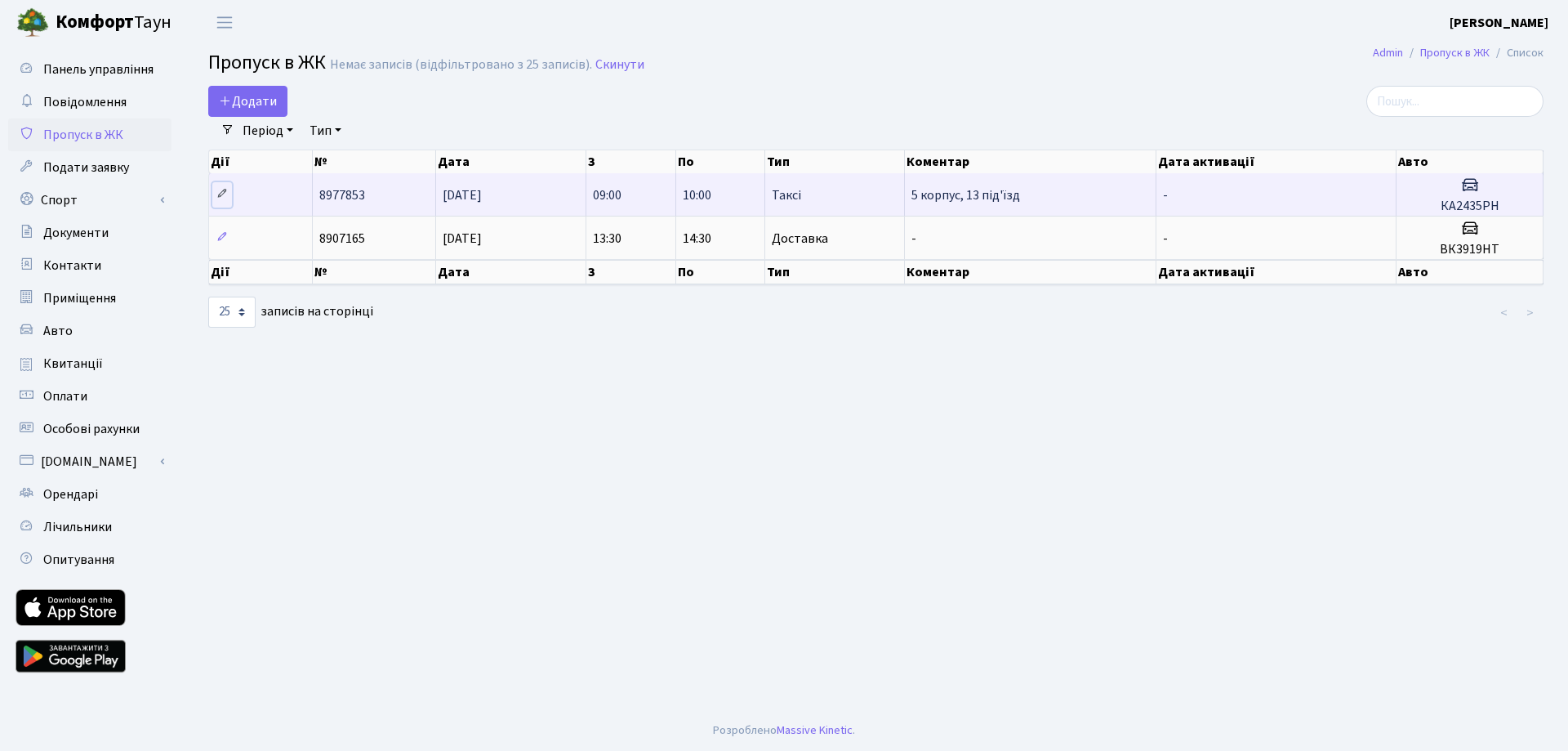
click at [216, 189] on link at bounding box center [221, 195] width 19 height 25
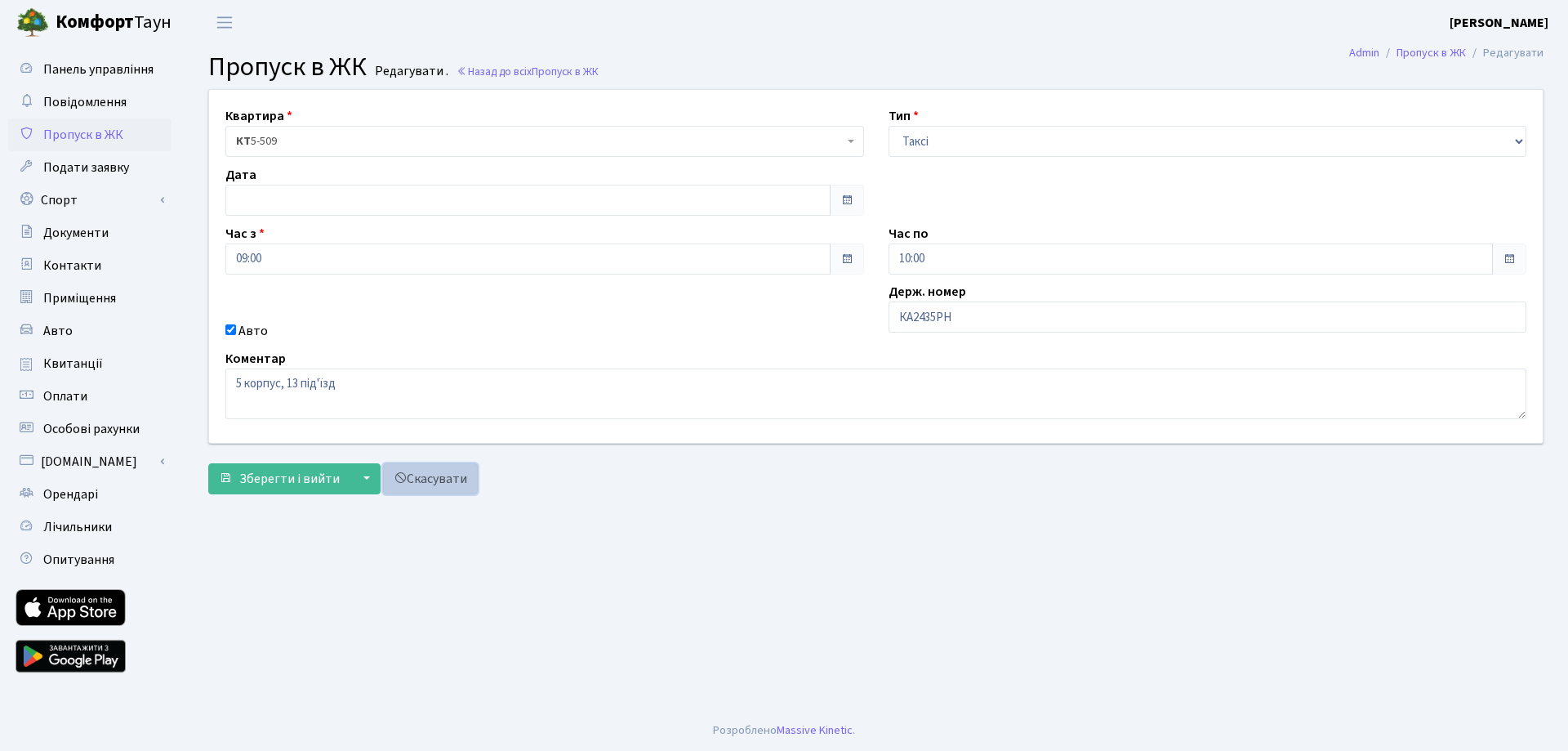
click at [428, 475] on link "Скасувати" at bounding box center [430, 478] width 95 height 31
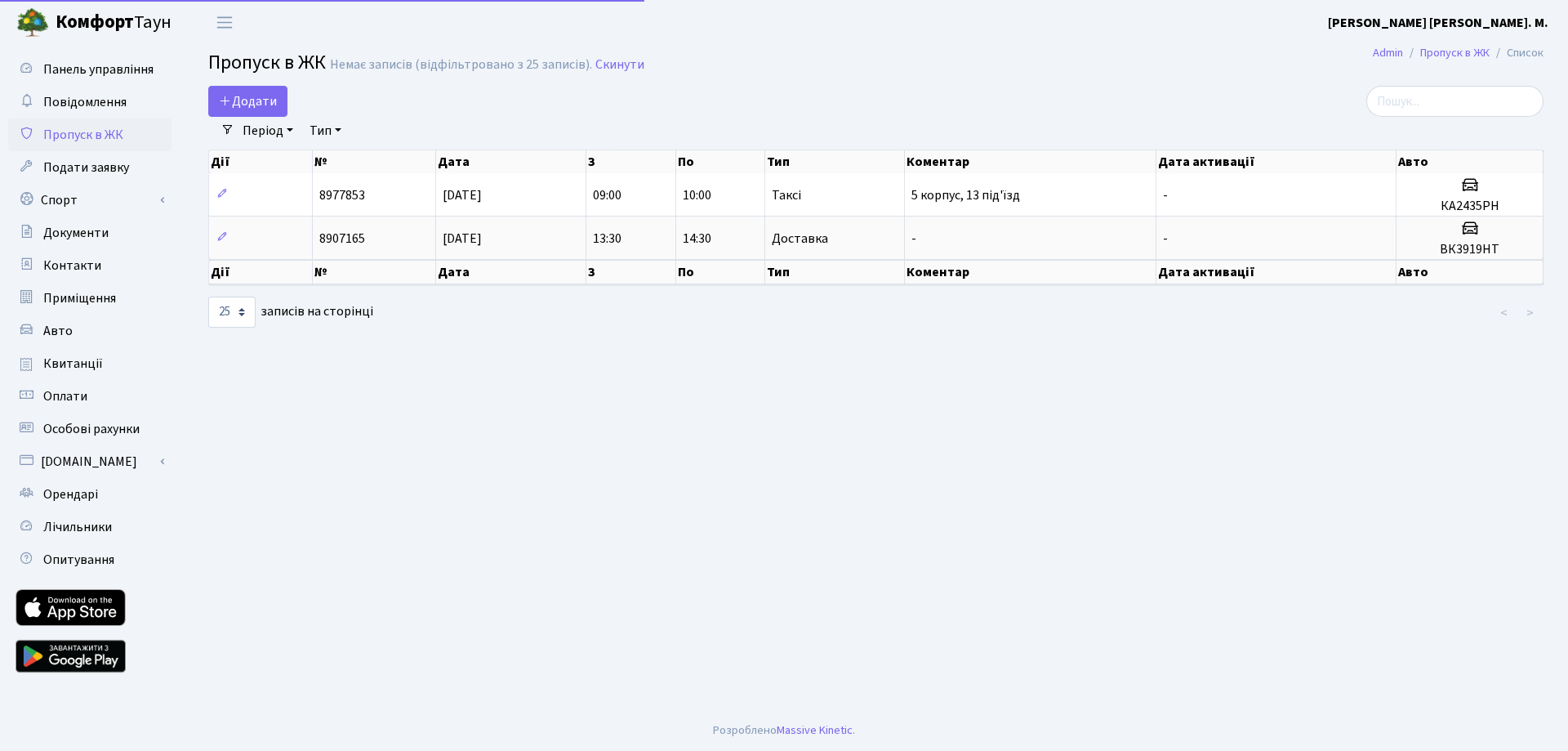
select select "25"
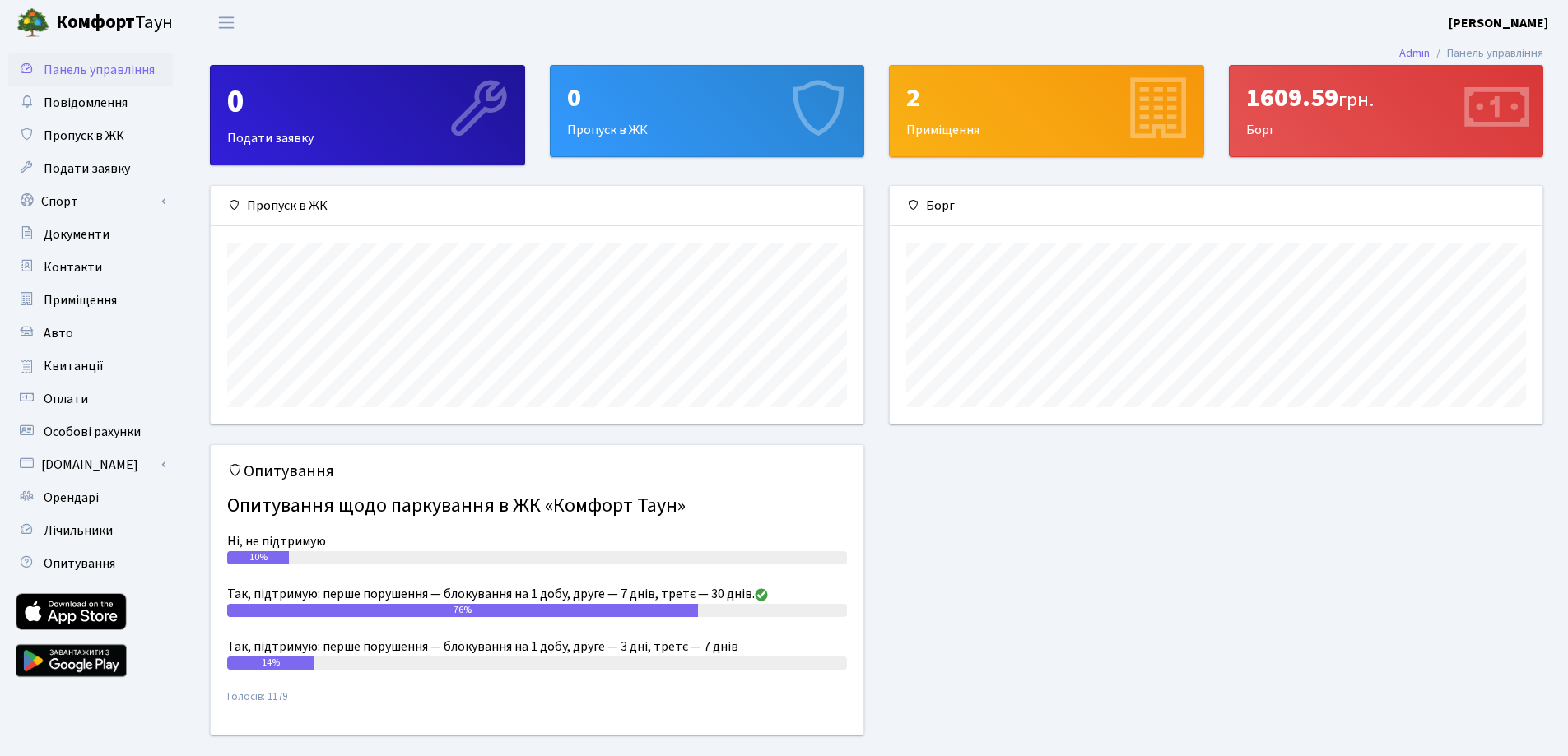
scroll to position [238, 653]
click at [1507, 20] on b "[PERSON_NAME]" at bounding box center [1498, 22] width 100 height 18
click at [1445, 87] on link "Вийти" at bounding box center [1465, 90] width 163 height 25
